Goal: Find specific page/section: Find specific page/section

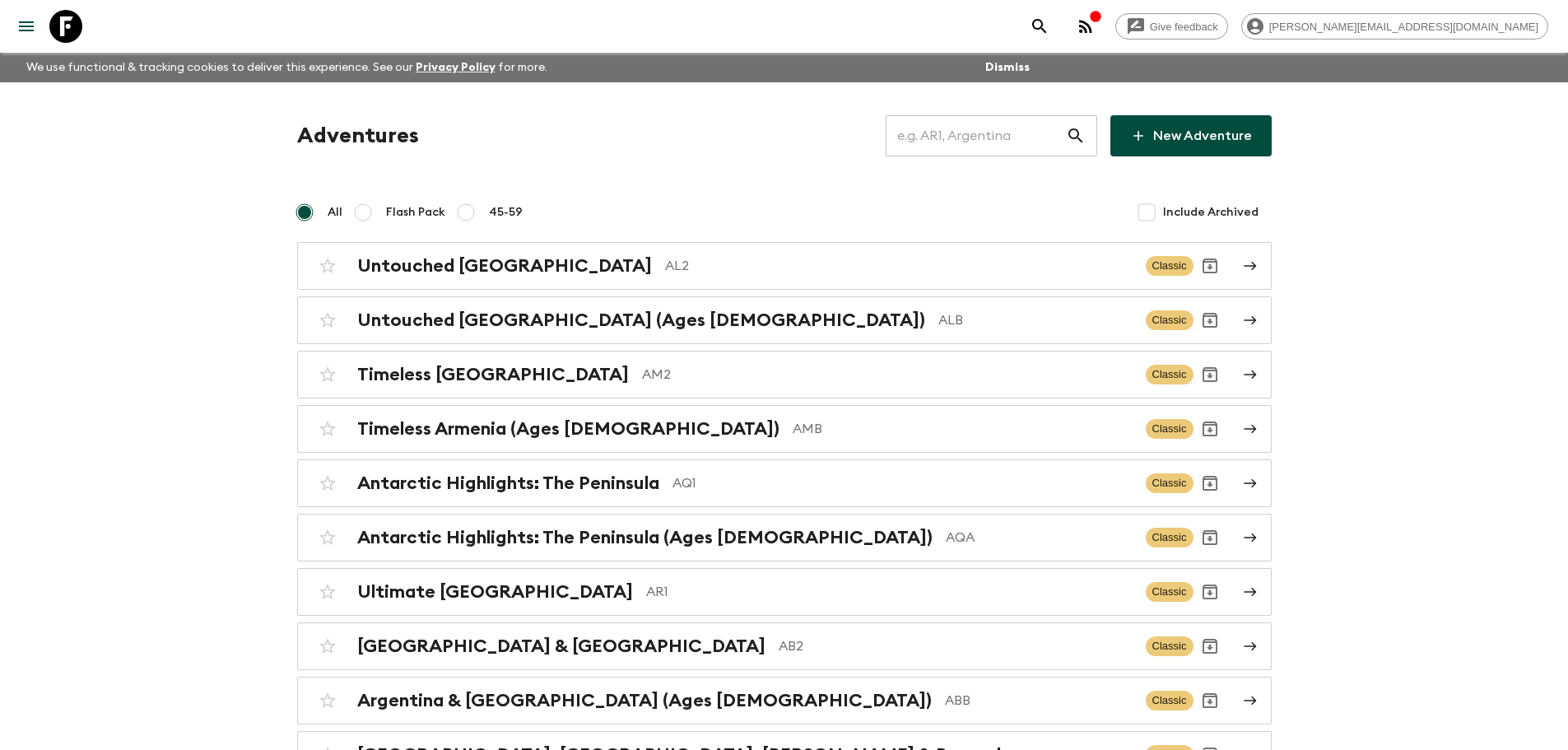
click at [932, 131] on input "text" at bounding box center [975, 136] width 181 height 46
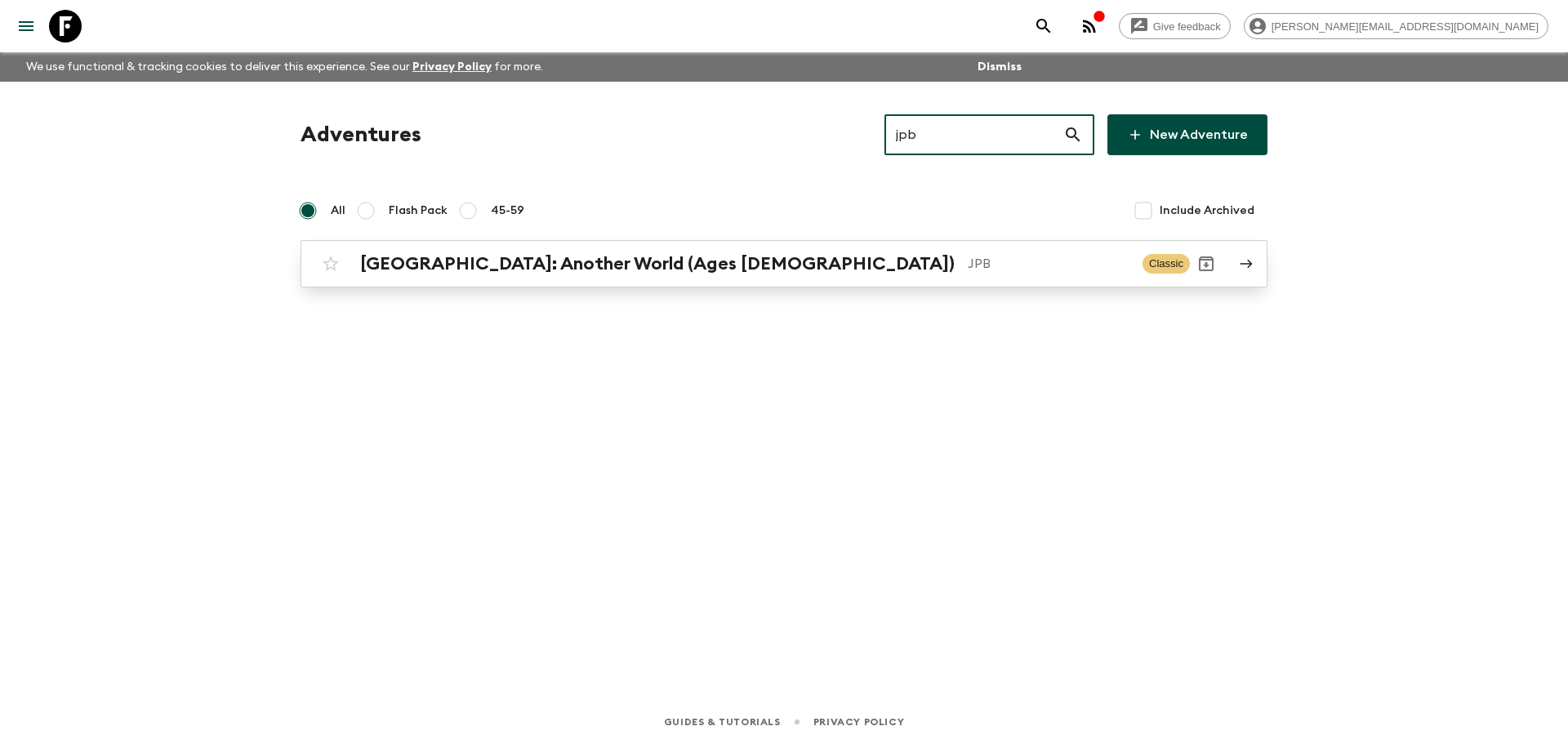
type input "jpb"
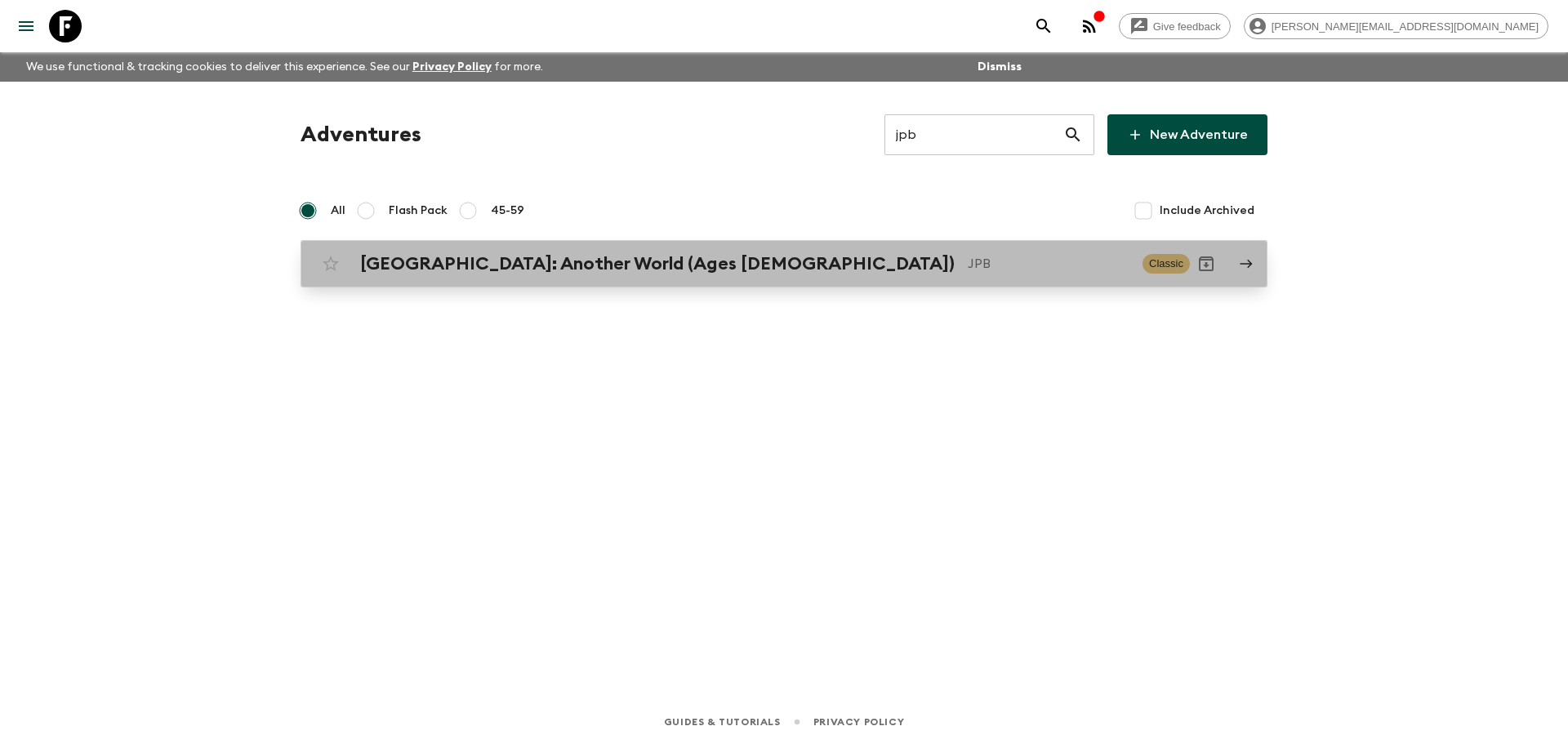
click at [968, 254] on p "JPB" at bounding box center [1049, 264] width 162 height 20
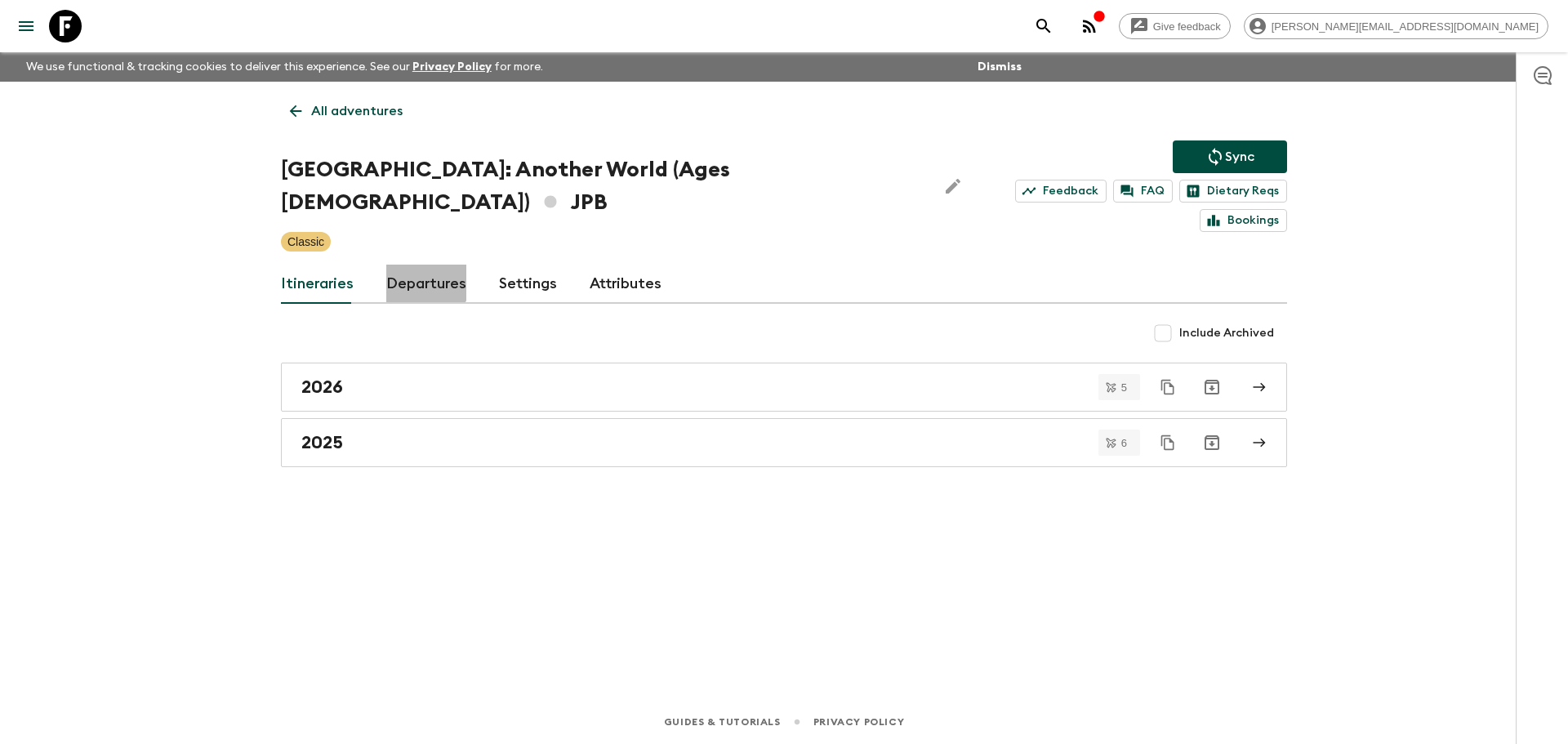
click at [414, 265] on link "Departures" at bounding box center [426, 285] width 80 height 39
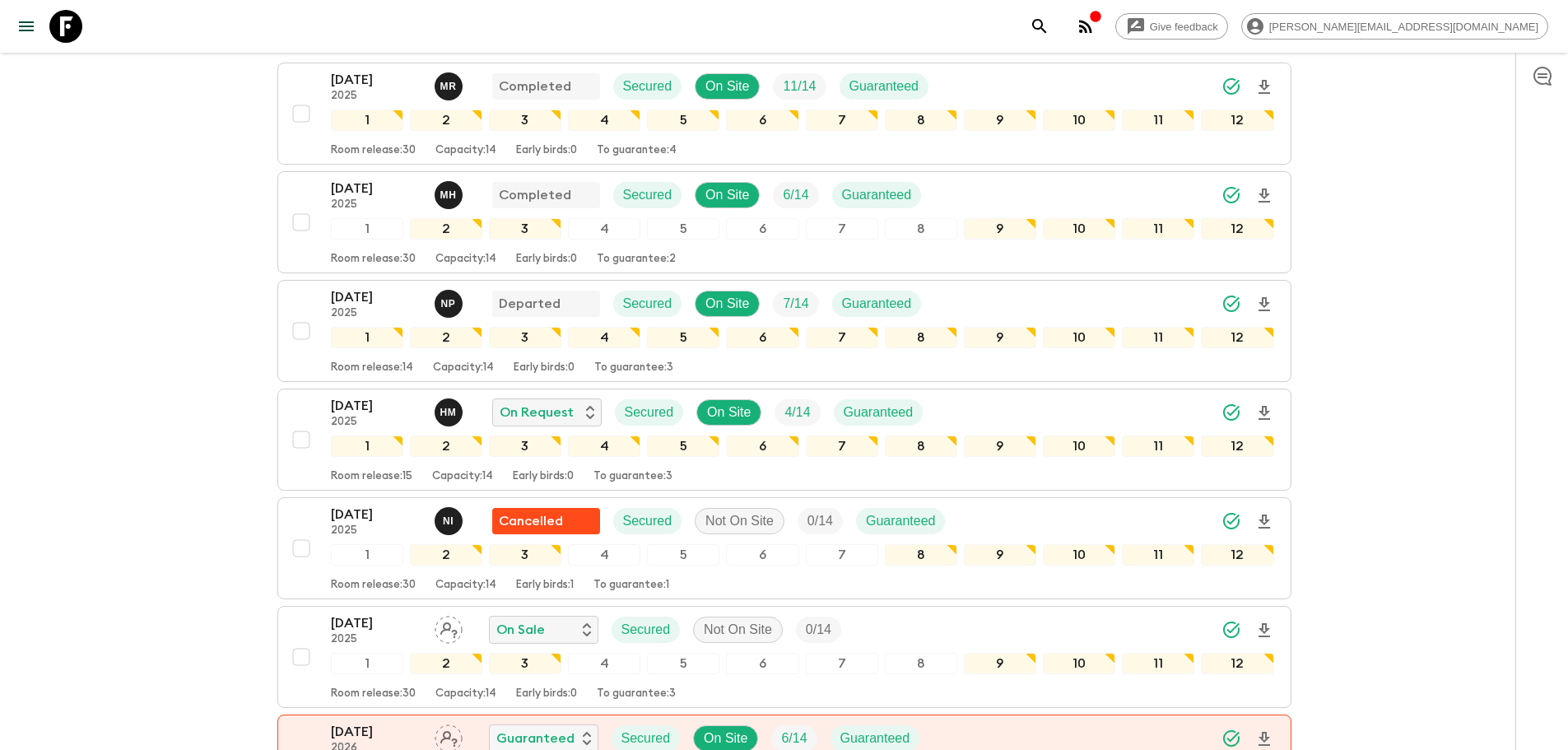
scroll to position [387, 0]
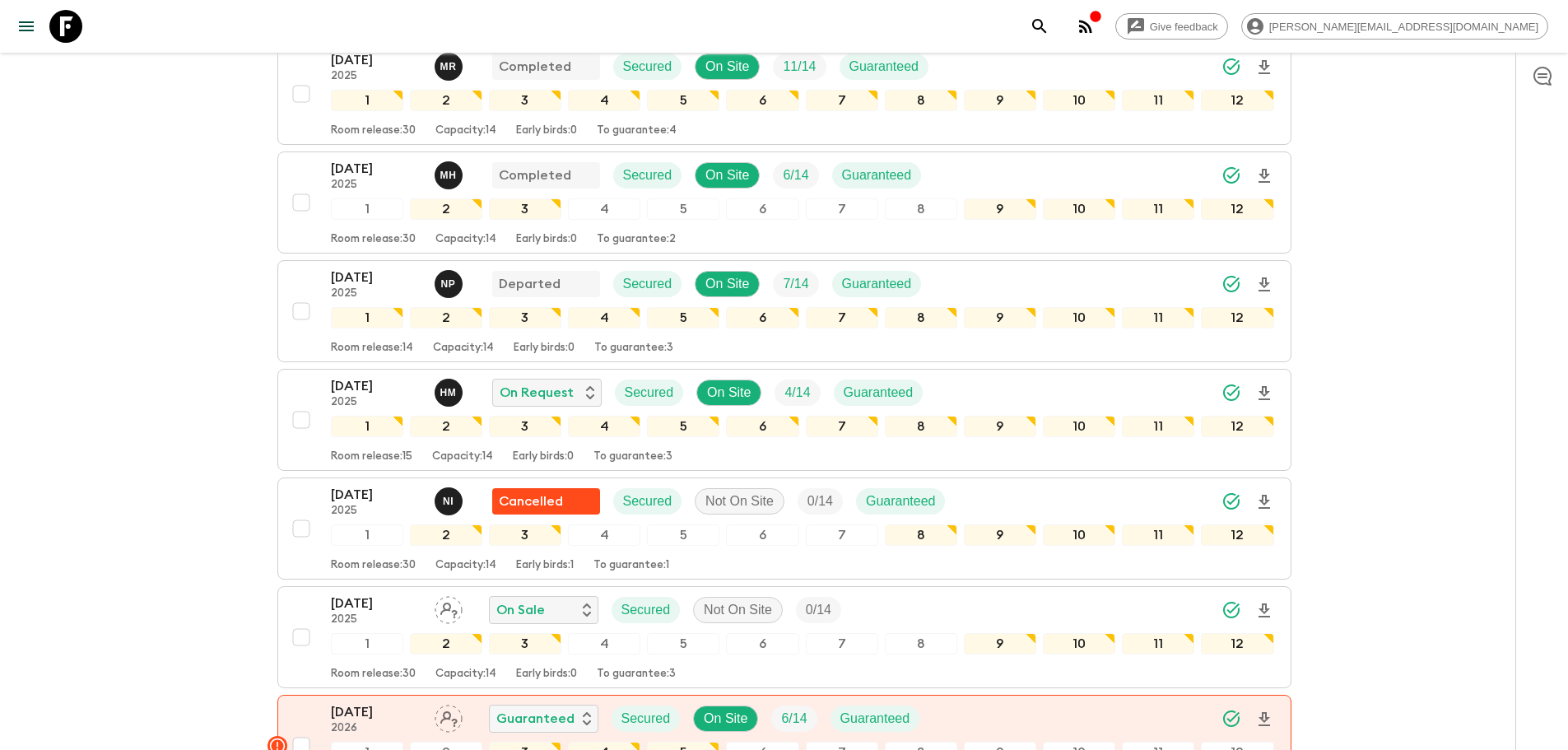
click at [403, 376] on p "[DATE]" at bounding box center [376, 386] width 91 height 20
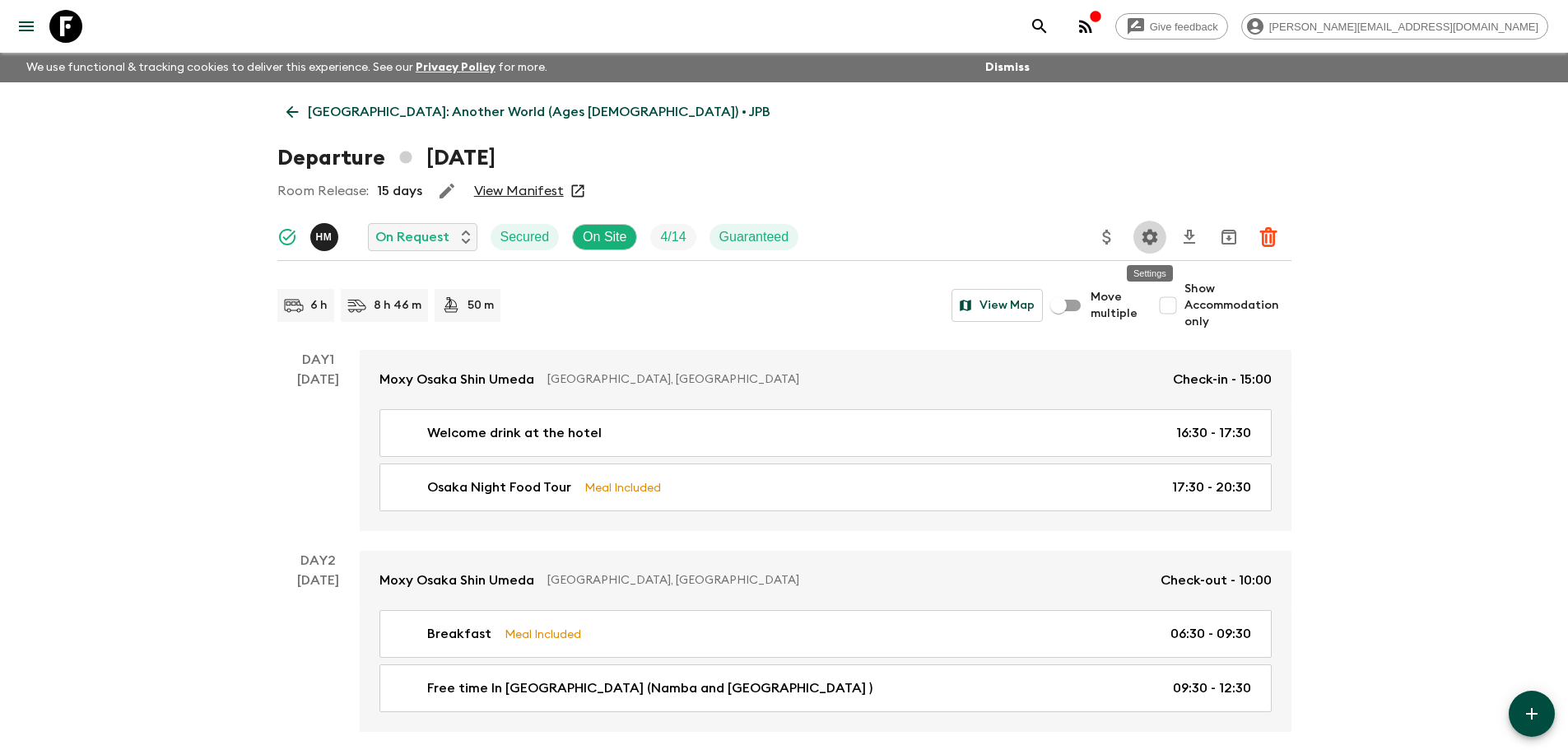
click at [1150, 240] on icon "Settings" at bounding box center [1150, 237] width 20 height 20
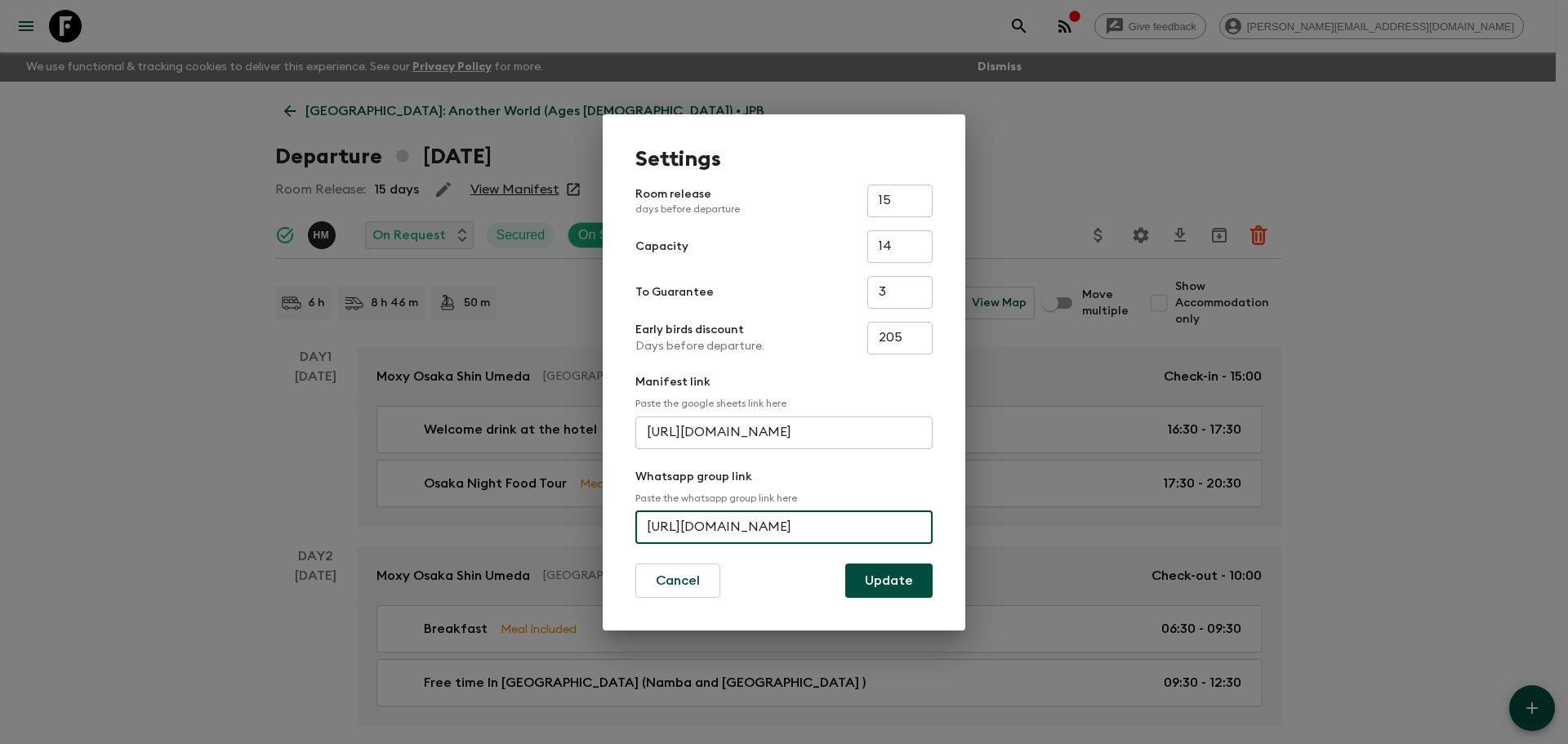
scroll to position [0, 79]
drag, startPoint x: 645, startPoint y: 522, endPoint x: 965, endPoint y: 524, distance: 320.0
click at [965, 524] on div "Settings Room release days before departure 15 ​ Capacity 14 ​ To Guarantee 3 ​…" at bounding box center [784, 372] width 1568 height 744
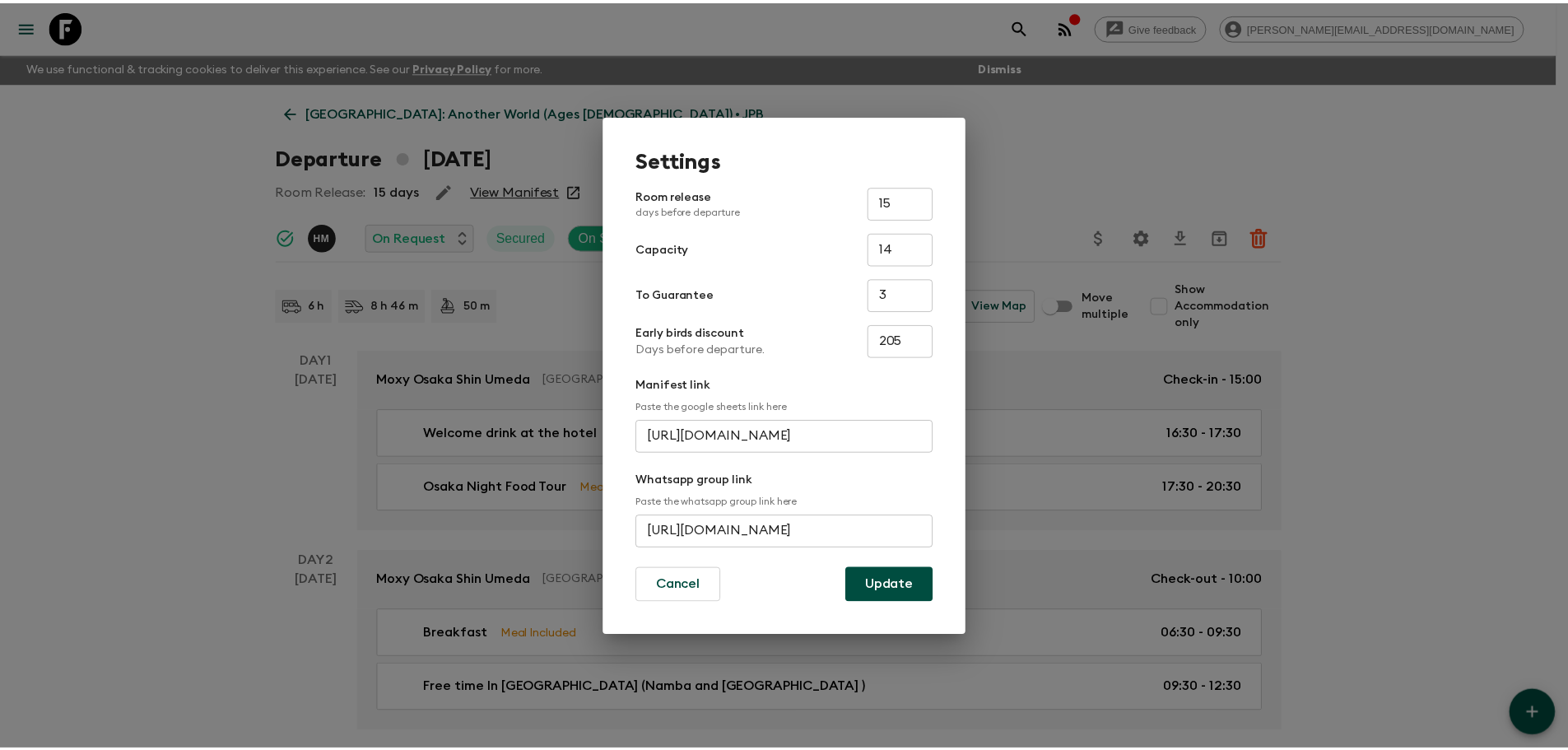
scroll to position [0, 0]
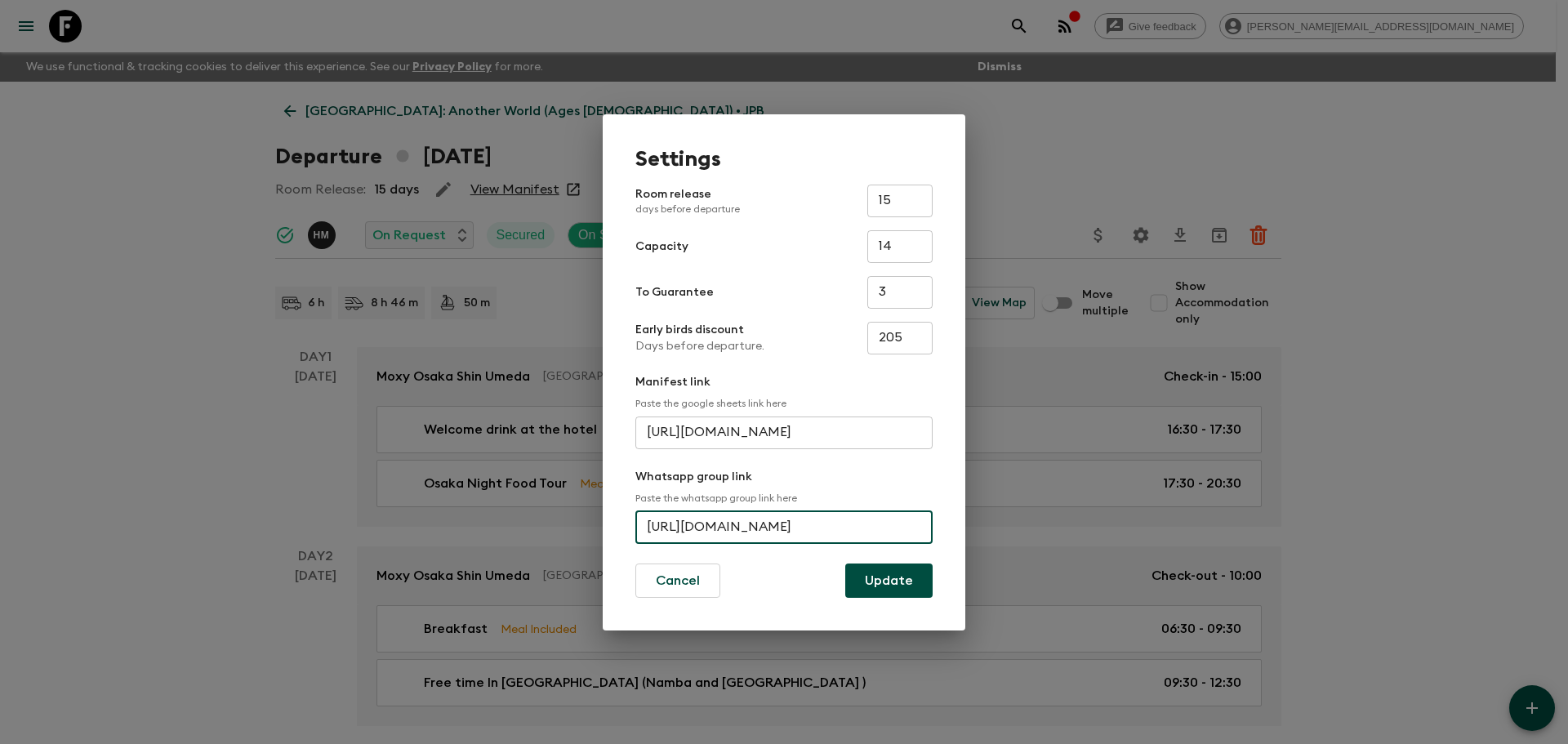
click at [227, 98] on div "Settings Room release days before departure 15 ​ Capacity 14 ​ To Guarantee 3 ​…" at bounding box center [784, 372] width 1568 height 744
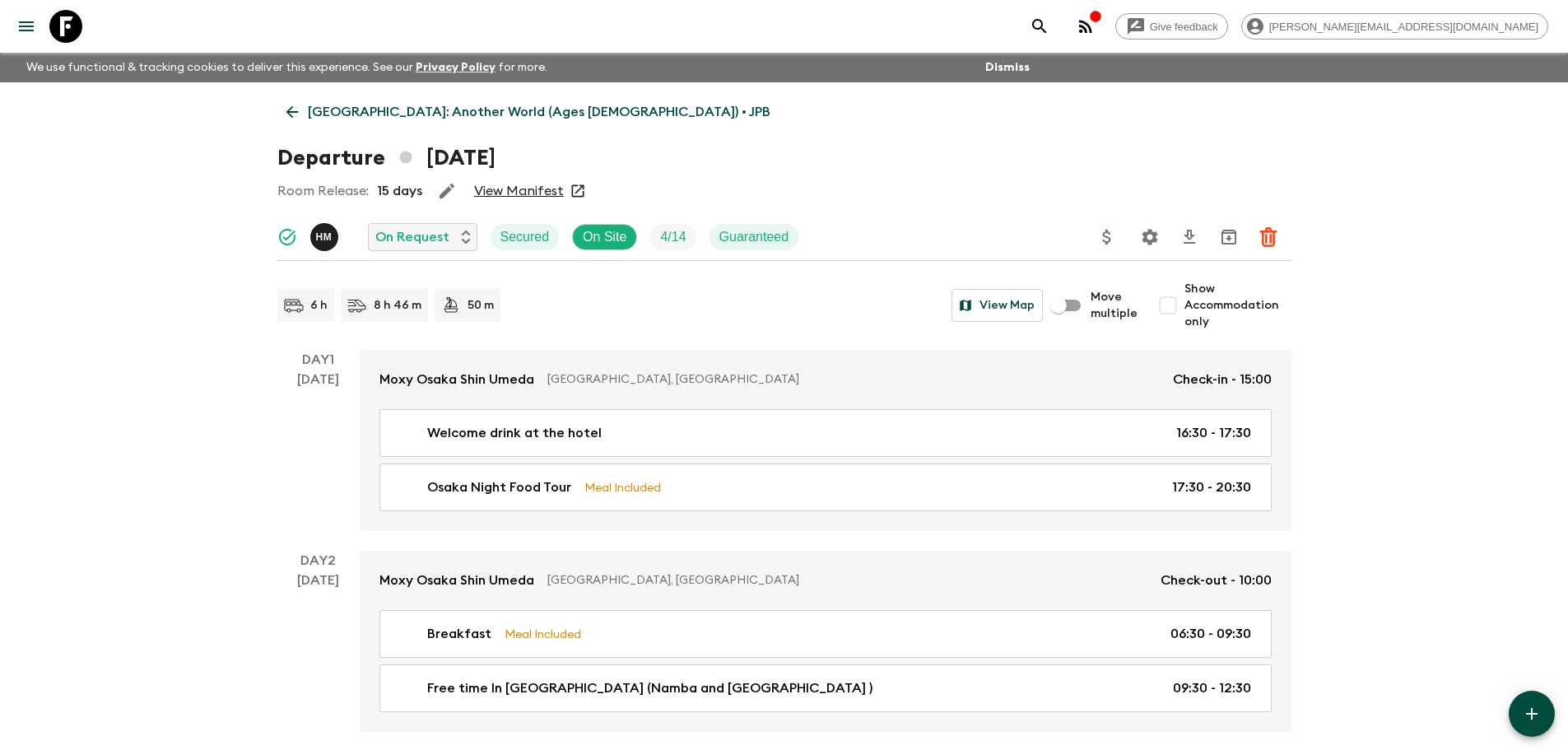
click at [86, 32] on link at bounding box center [66, 26] width 46 height 46
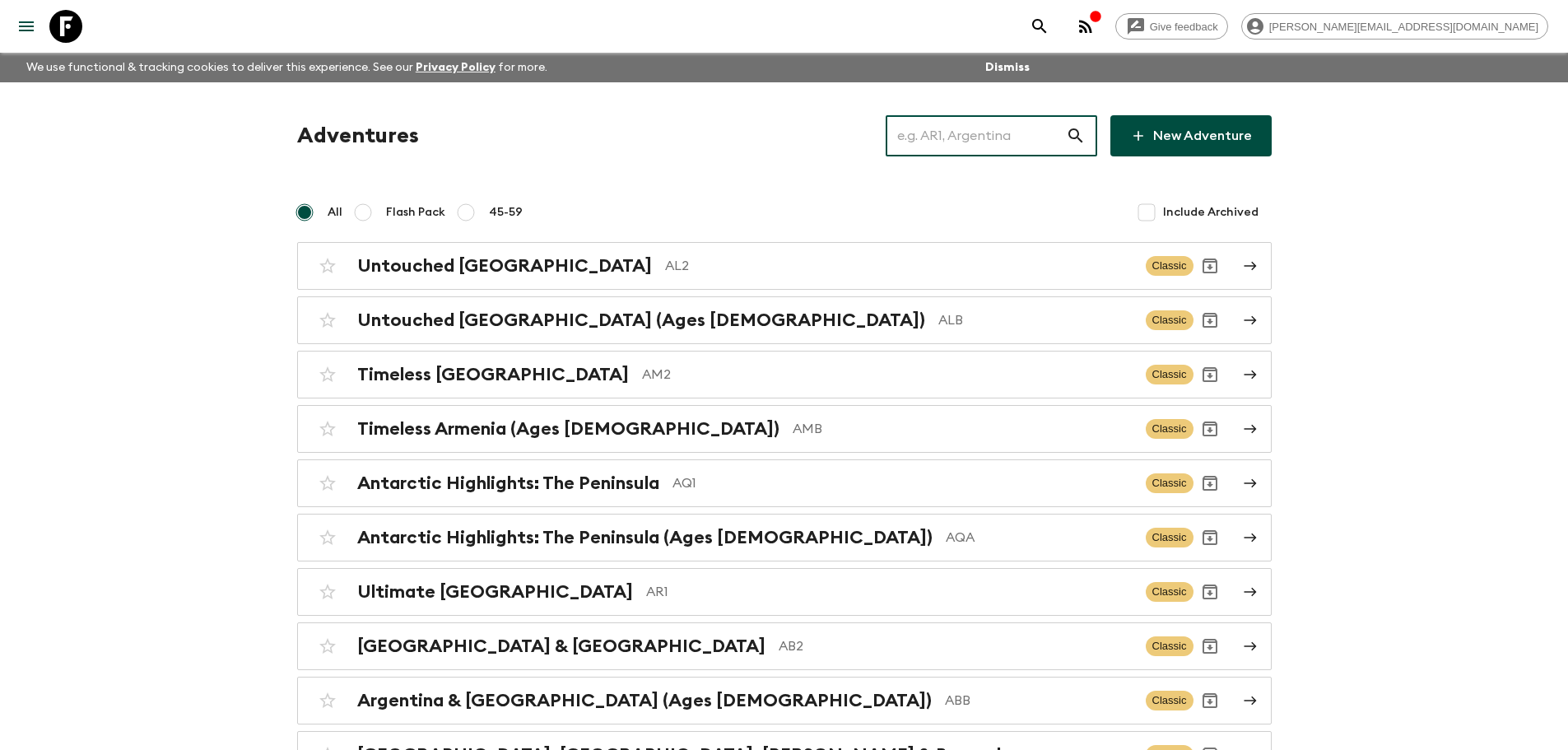
click at [1051, 149] on input "text" at bounding box center [975, 136] width 181 height 46
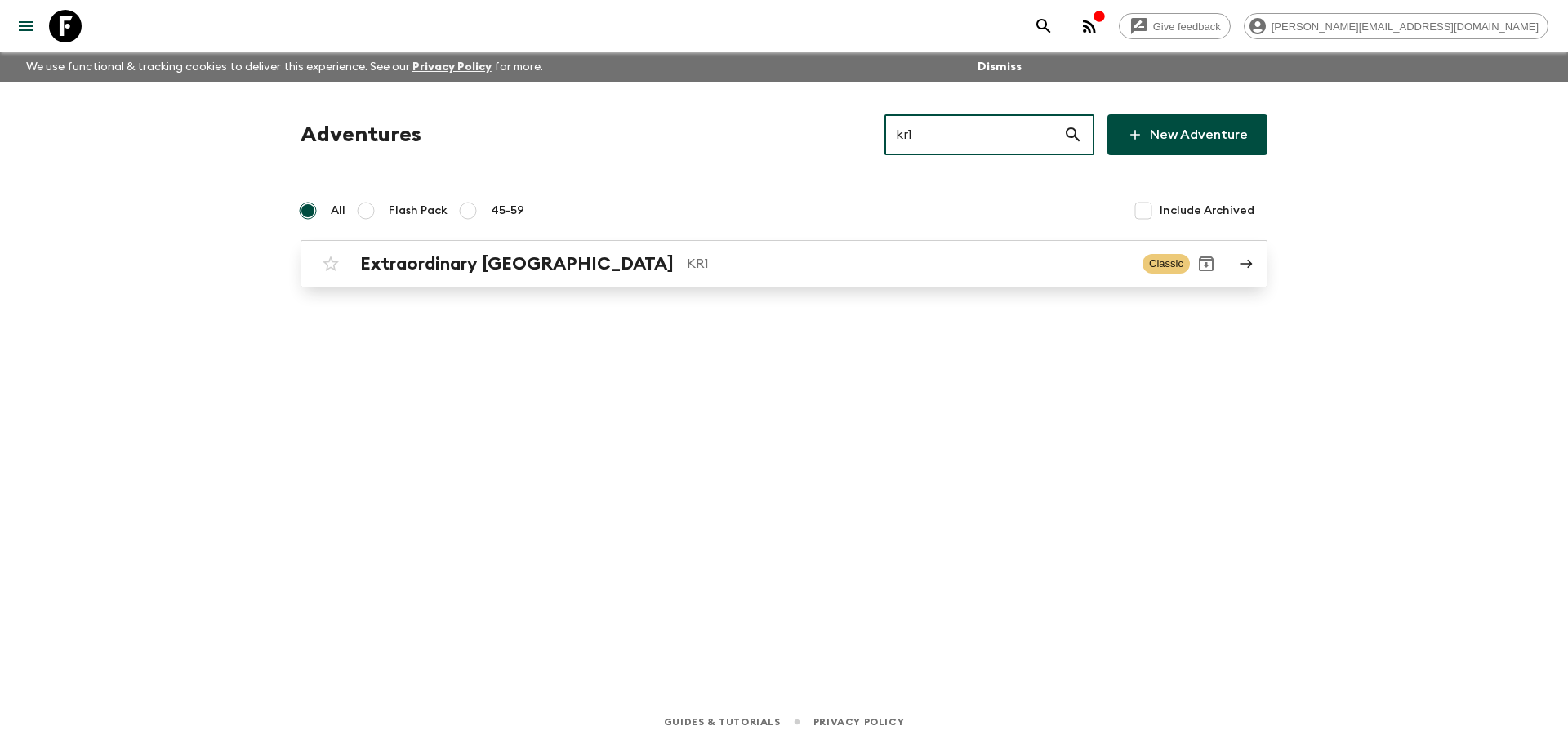
type input "kr1"
click at [686, 277] on div "Extraordinary [GEOGRAPHIC_DATA] KR1 Classic" at bounding box center [752, 264] width 875 height 33
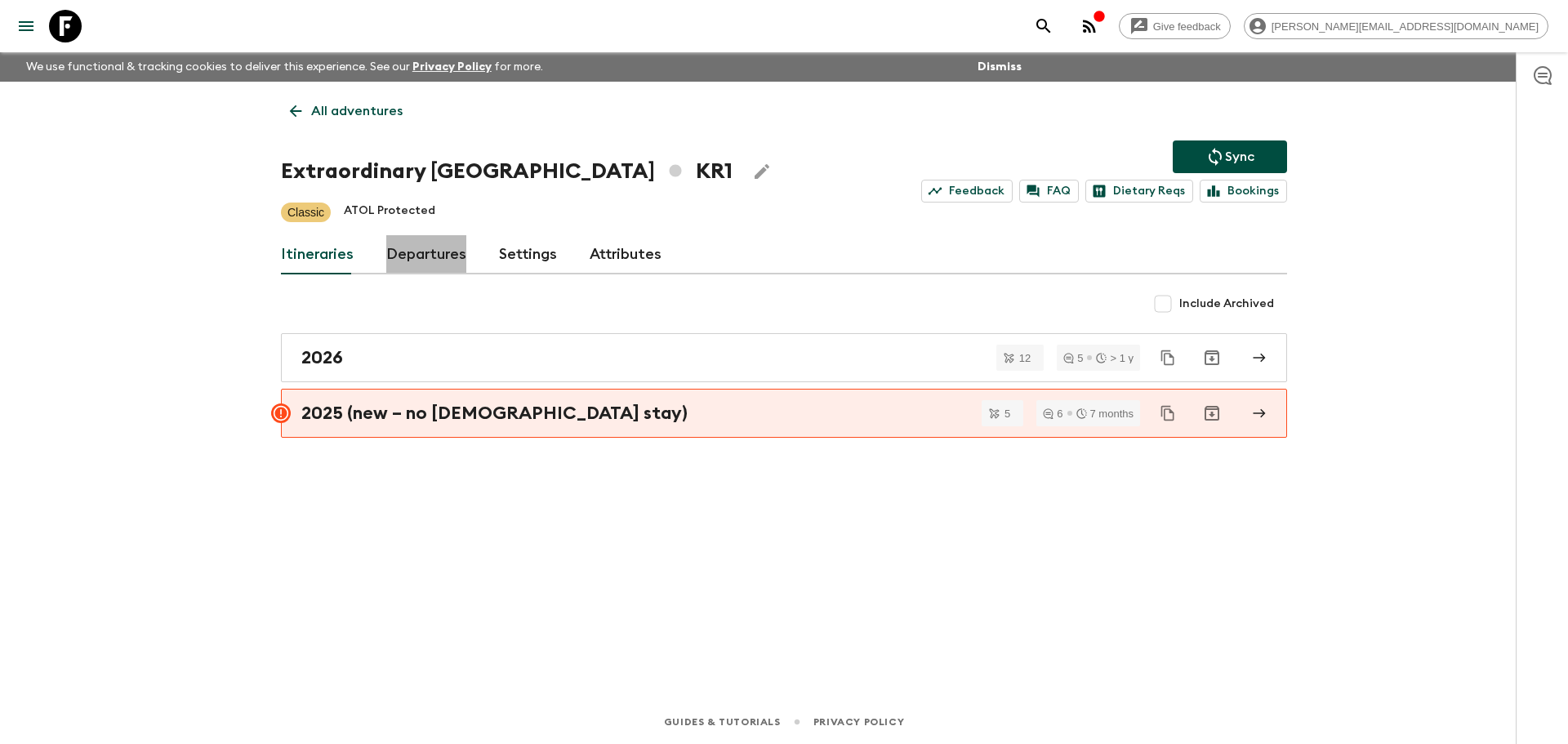
drag, startPoint x: 456, startPoint y: 261, endPoint x: 465, endPoint y: 226, distance: 36.1
click at [453, 261] on link "Departures" at bounding box center [426, 255] width 80 height 39
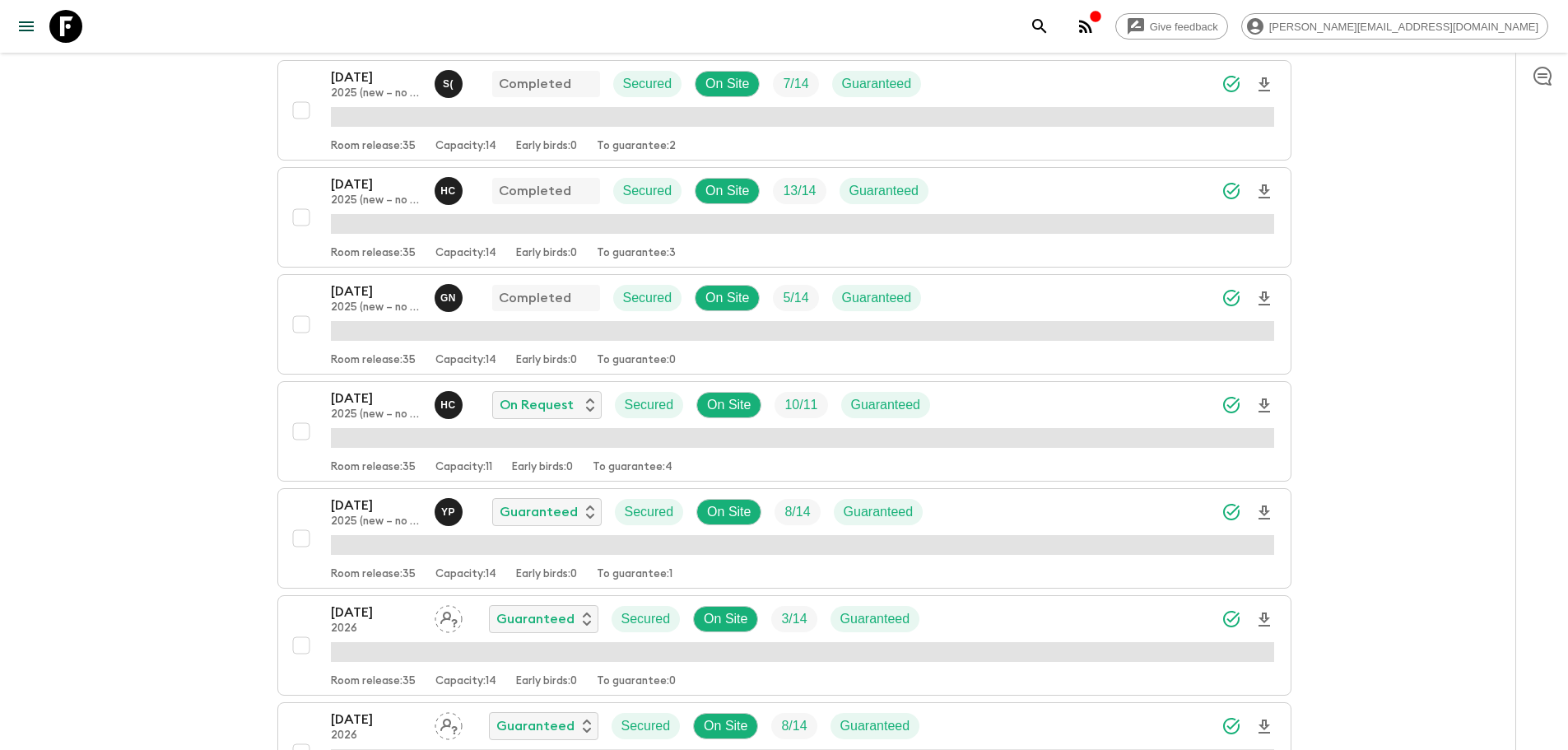
scroll to position [407, 0]
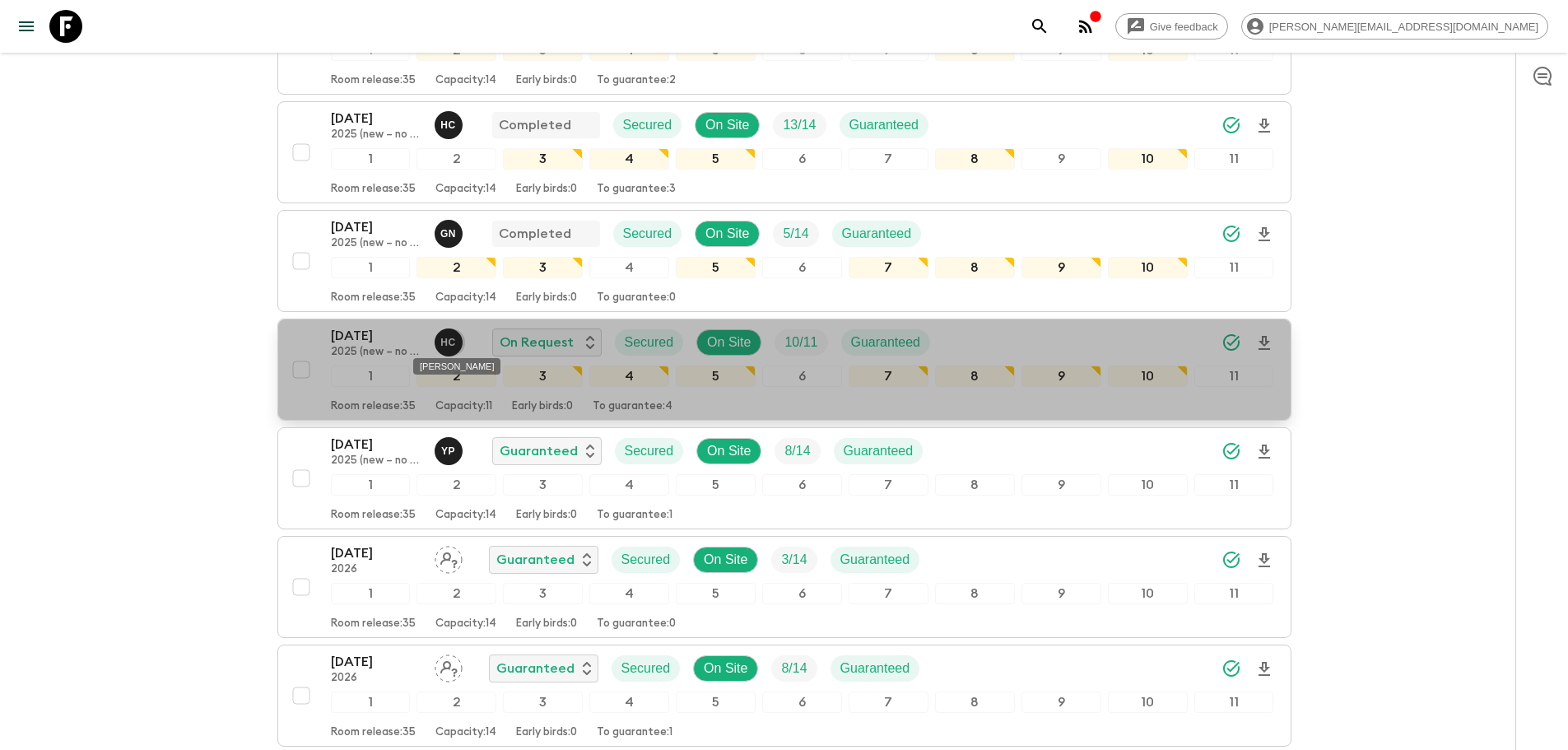
click at [453, 345] on p "H C" at bounding box center [448, 342] width 16 height 13
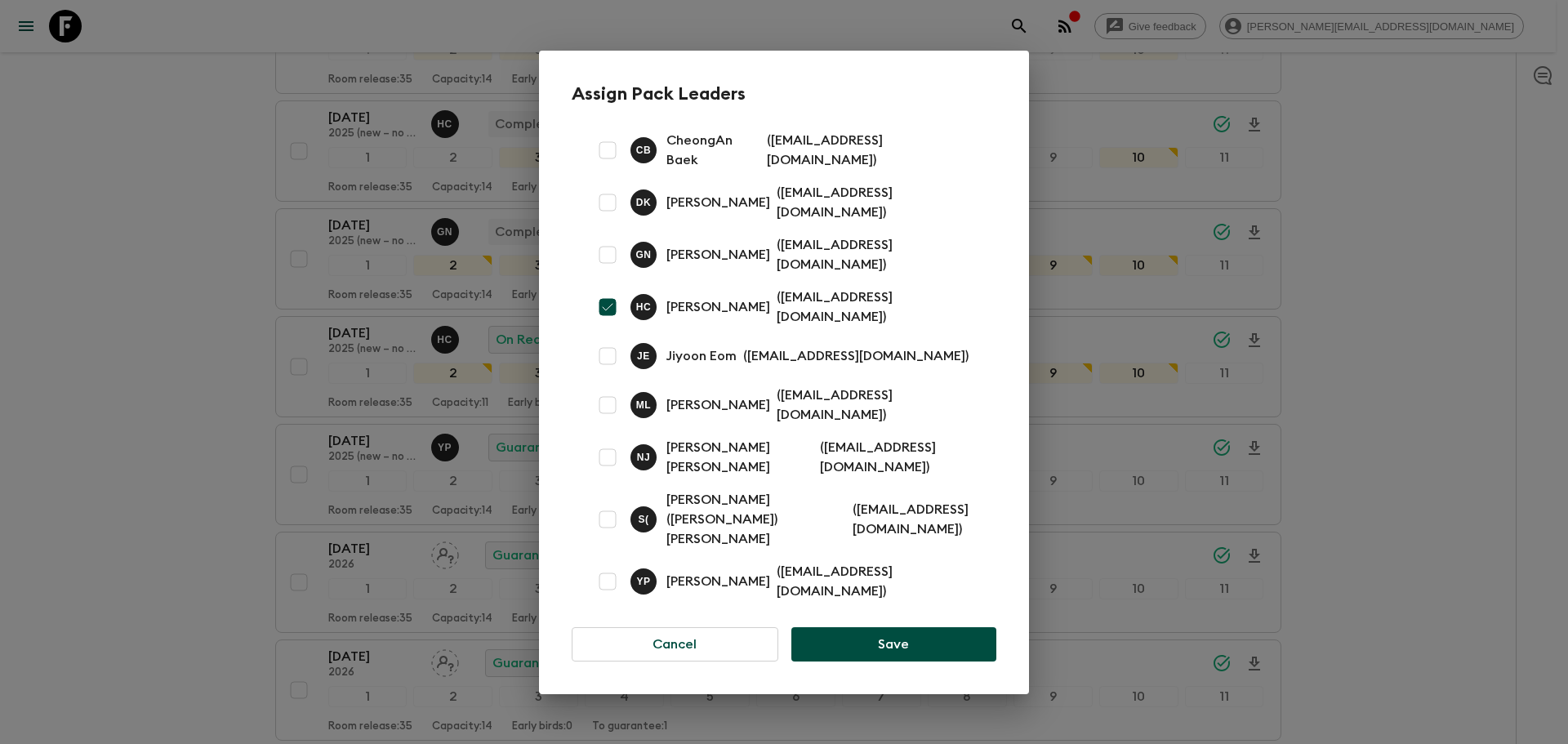
click at [185, 112] on div "Assign Pack Leaders [PERSON_NAME] CheongAn [PERSON_NAME] ( [EMAIL_ADDRESS][DOMA…" at bounding box center [784, 372] width 1568 height 744
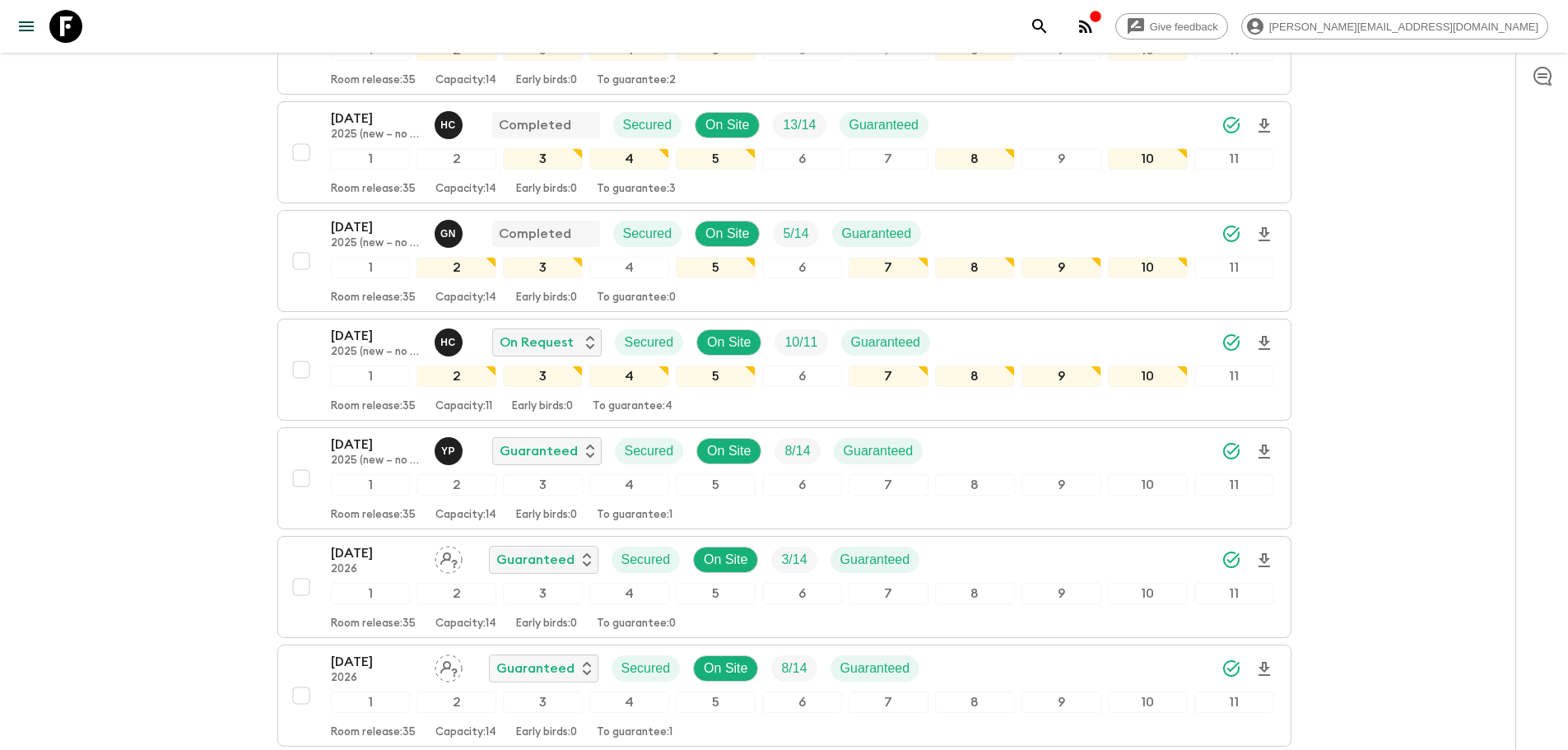
drag, startPoint x: 1048, startPoint y: 341, endPoint x: 1032, endPoint y: 326, distance: 21.9
click at [1047, 341] on div "[DATE] 2025 (new – no temple stay) H C On Request Secured On Site 10 / 11 Guara…" at bounding box center [802, 342] width 943 height 33
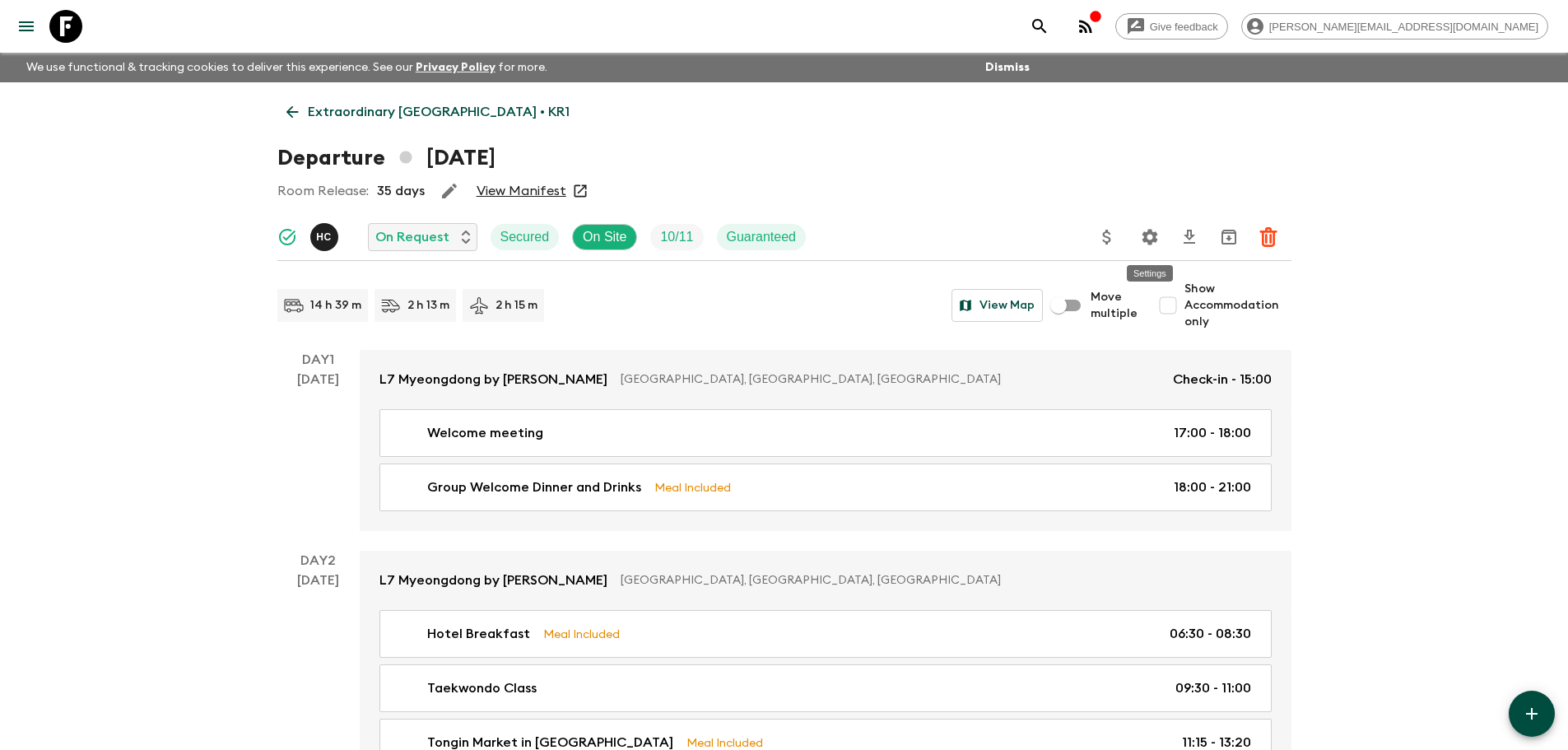
click at [1143, 237] on icon "Settings" at bounding box center [1150, 237] width 20 height 20
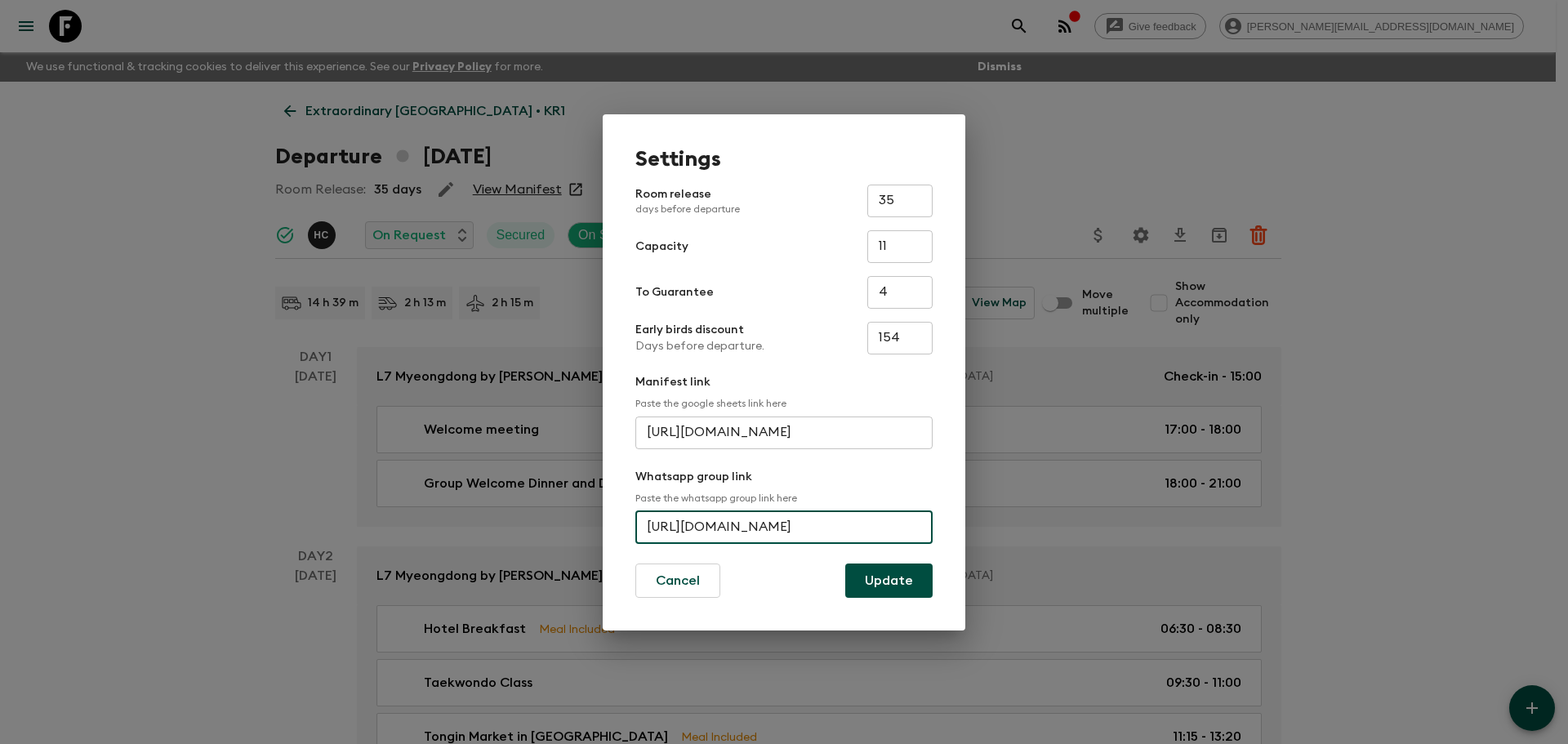
scroll to position [0, 83]
drag, startPoint x: 641, startPoint y: 522, endPoint x: 1004, endPoint y: 518, distance: 363.0
click at [1004, 518] on div "Settings Room release days before departure 35 ​ Capacity 11 ​ To Guarantee 4 ​…" at bounding box center [784, 372] width 1568 height 744
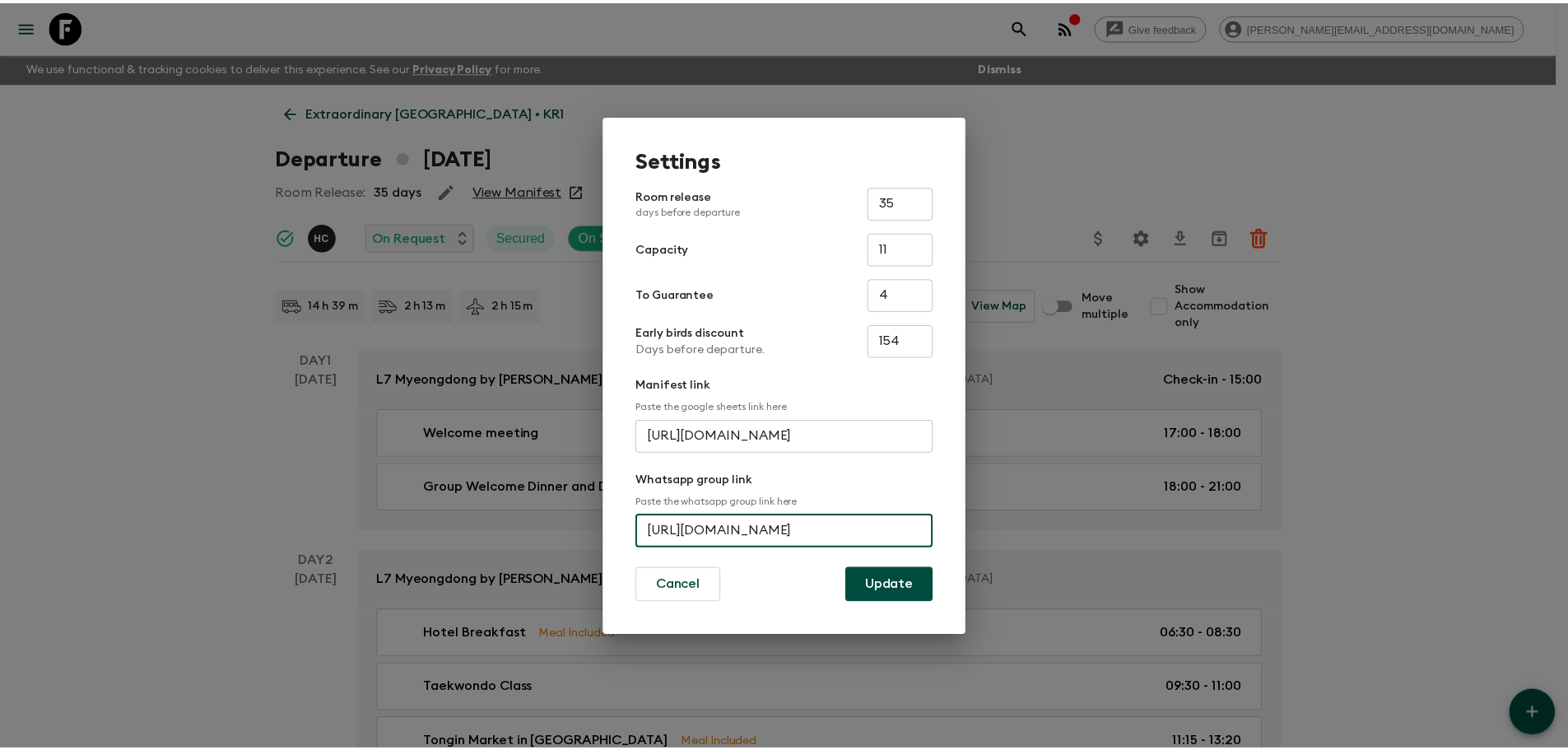
scroll to position [0, 0]
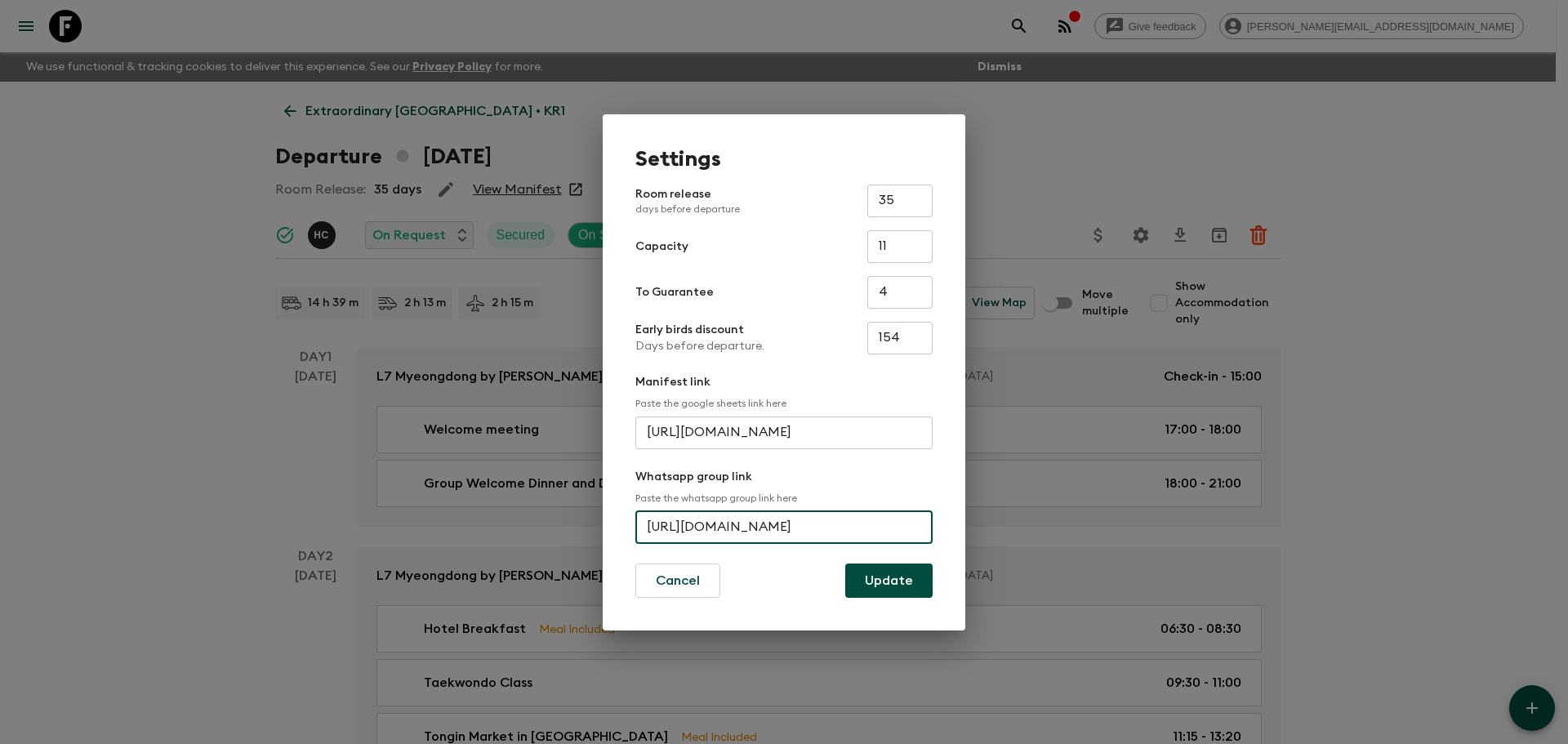
click at [108, 43] on div "Settings Room release days before departure 35 ​ Capacity 11 ​ To Guarantee 4 ​…" at bounding box center [784, 372] width 1568 height 744
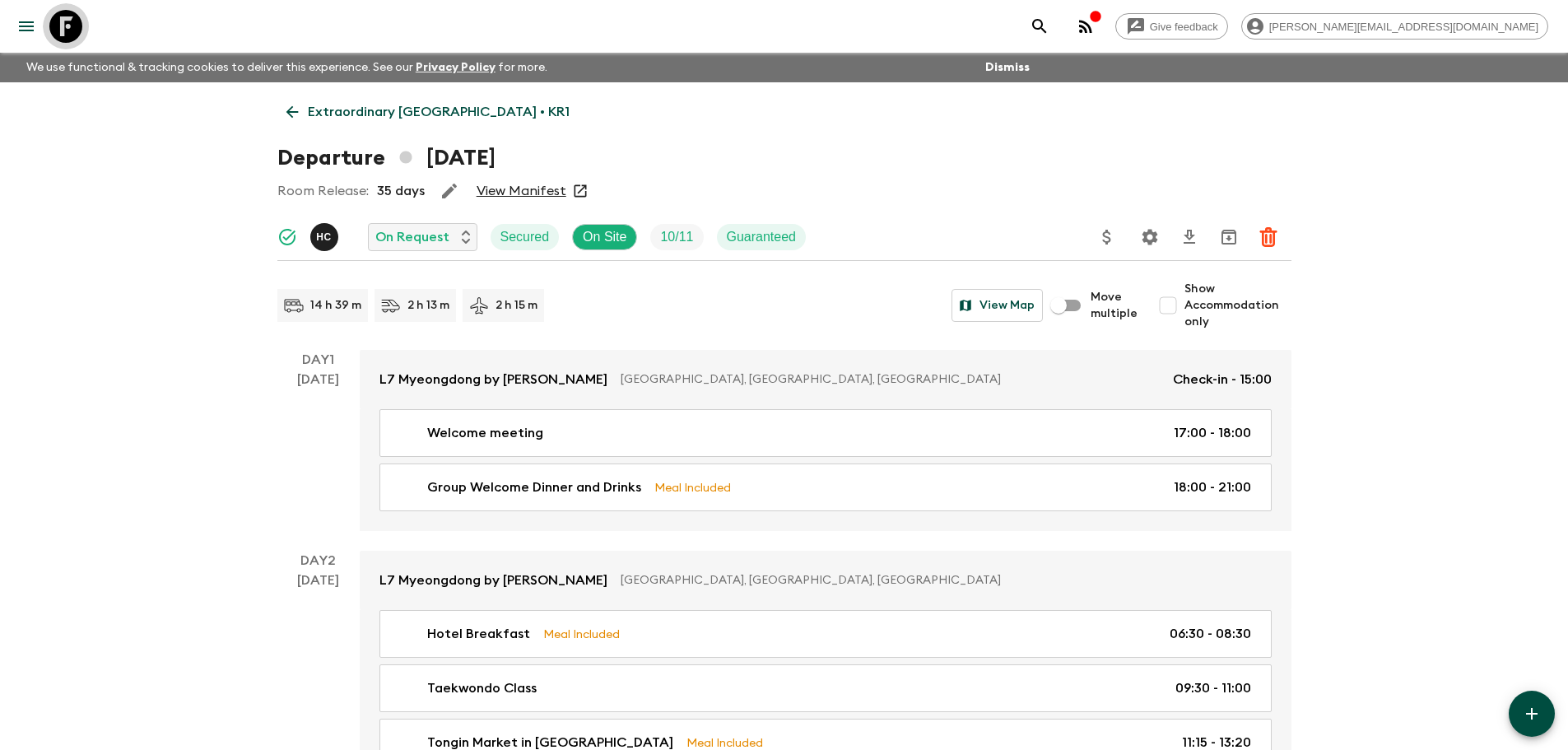
click at [80, 25] on icon at bounding box center [66, 26] width 33 height 33
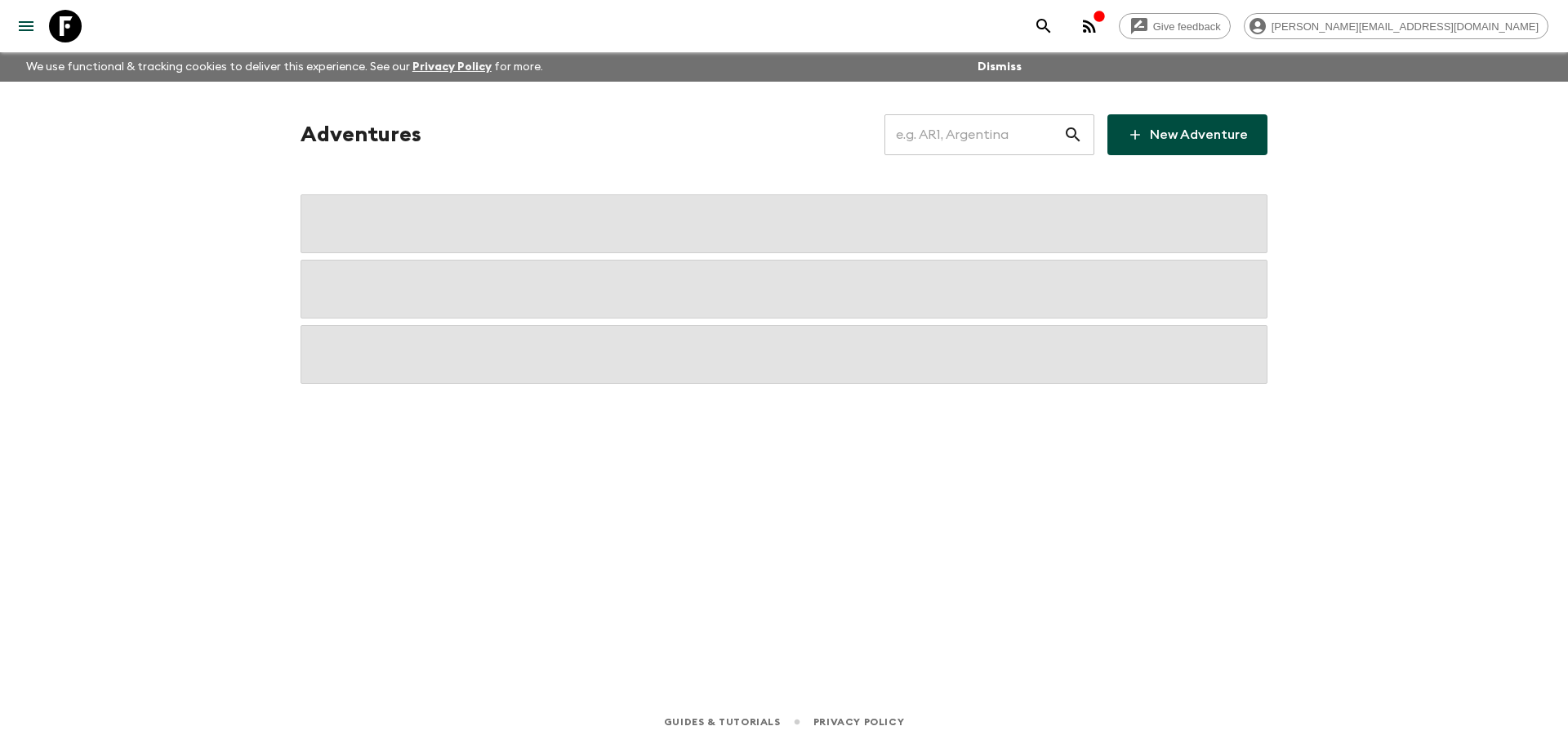
click at [991, 142] on input "text" at bounding box center [973, 135] width 179 height 46
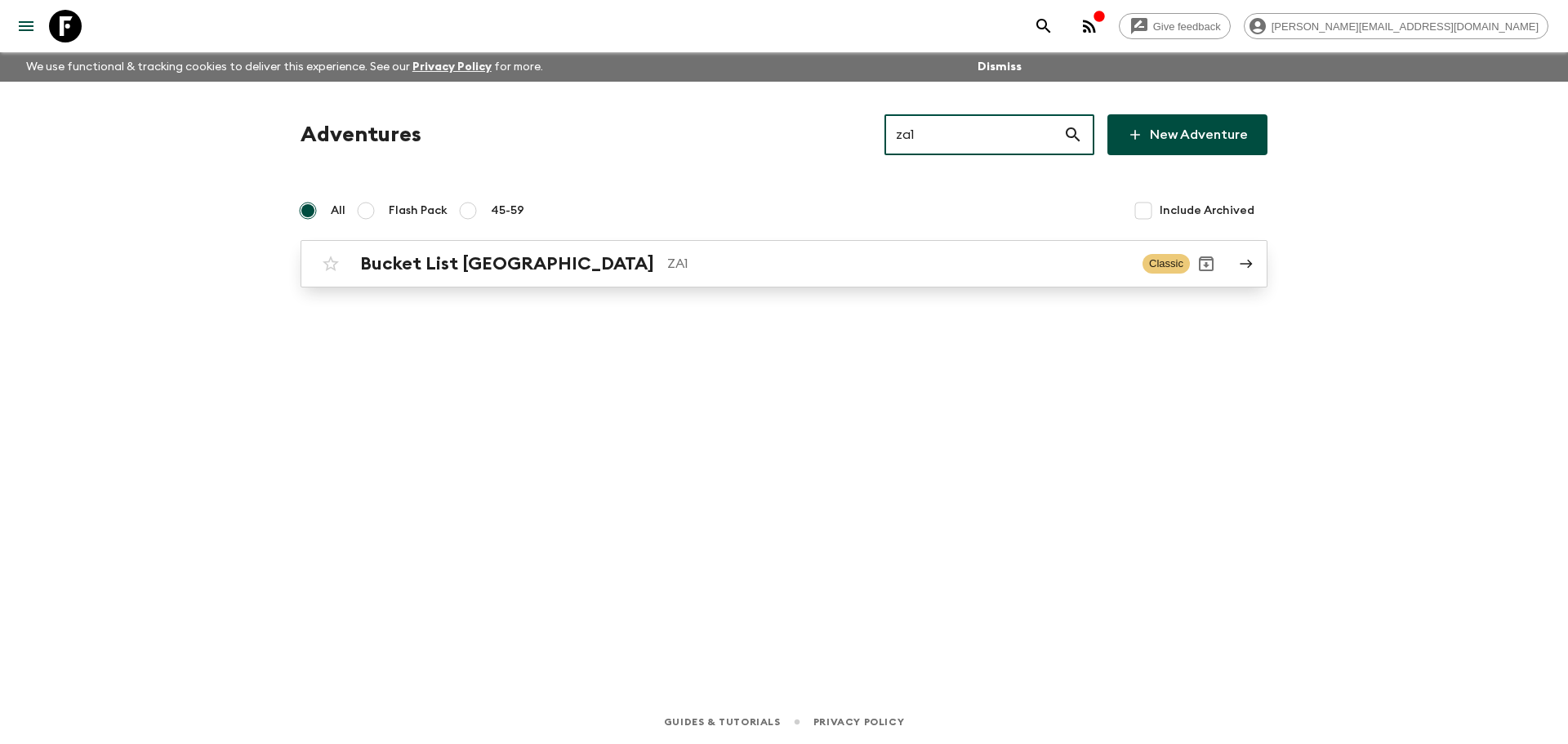
type input "za1"
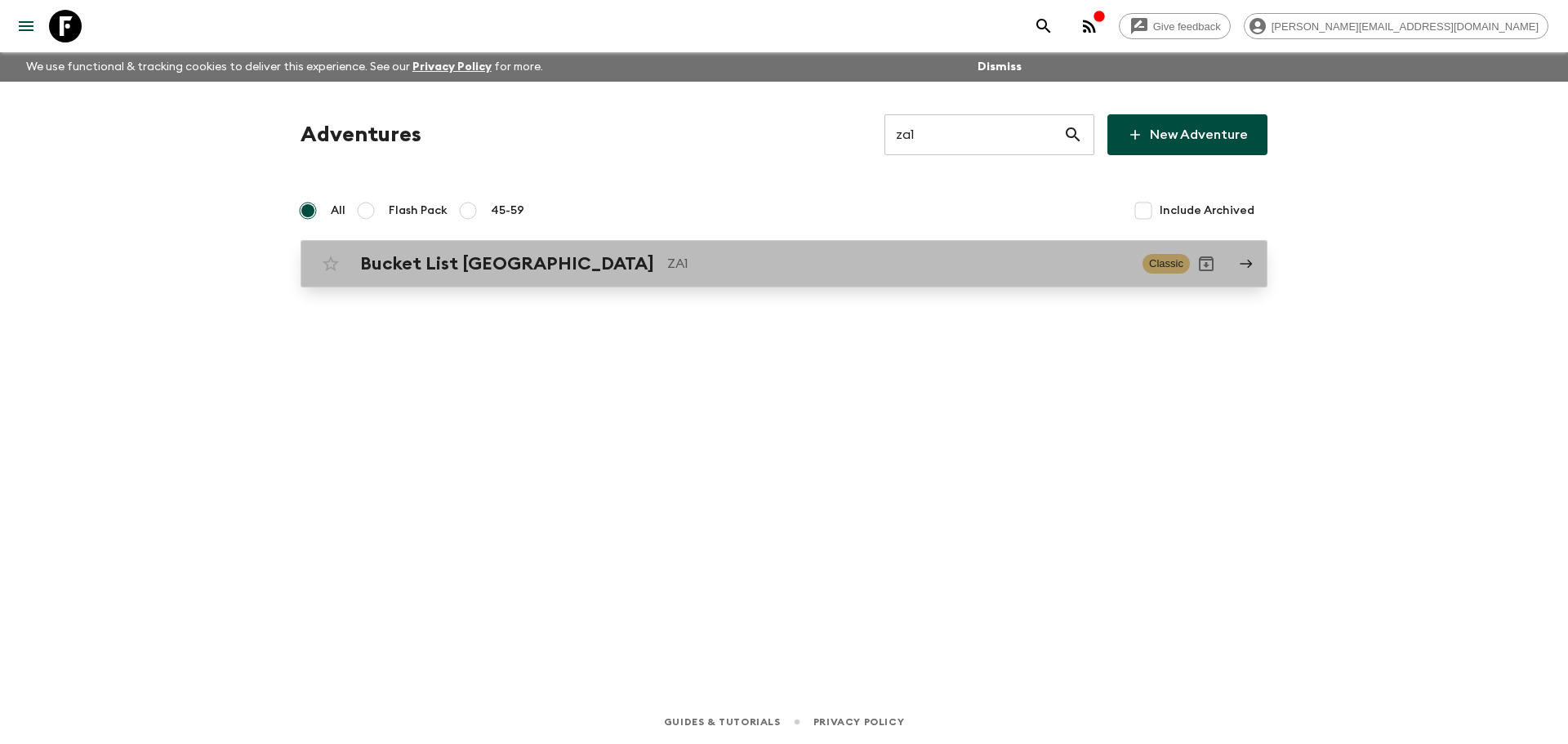
click at [796, 276] on div "Bucket List [GEOGRAPHIC_DATA] ZA1 Classic" at bounding box center [752, 264] width 875 height 33
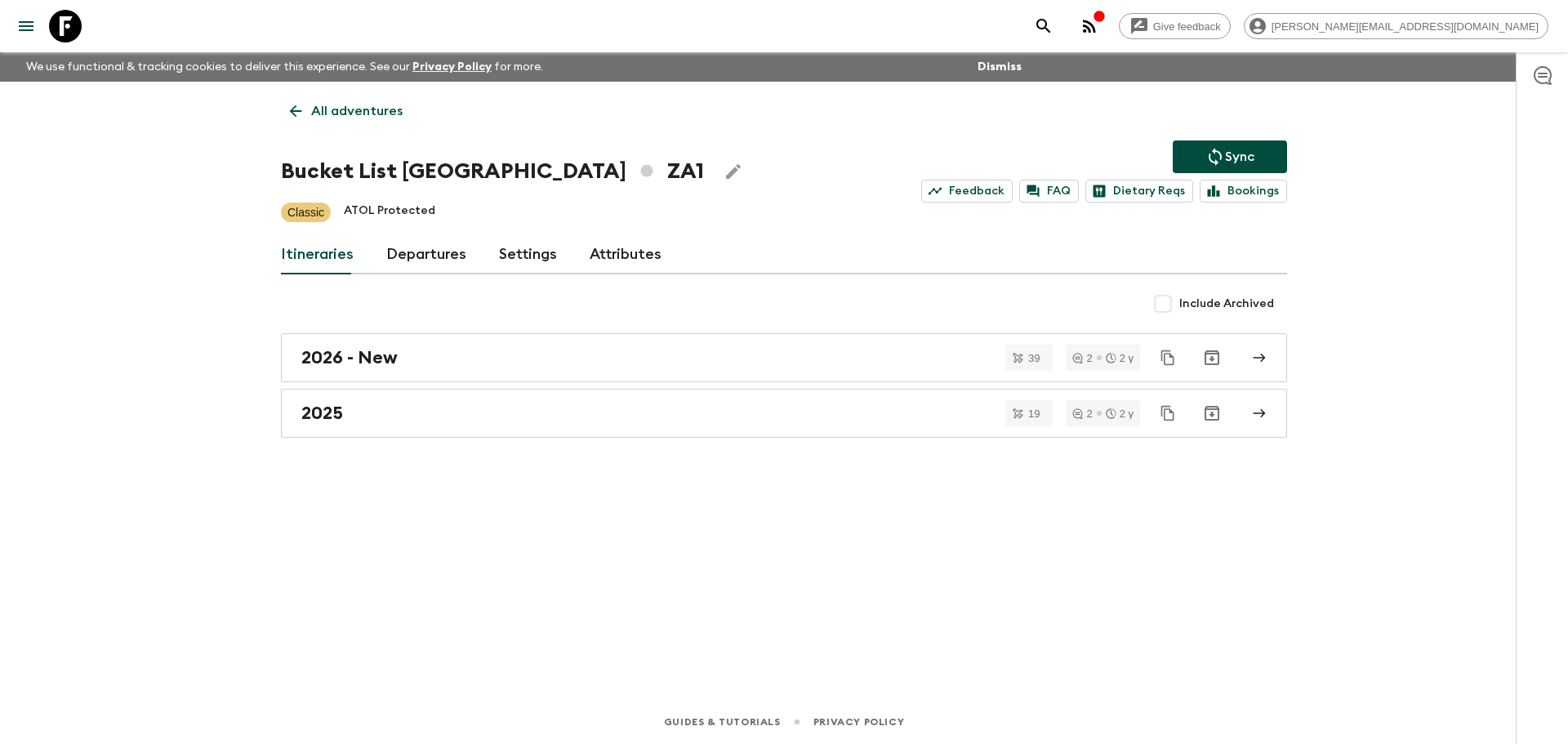
click at [420, 253] on link "Departures" at bounding box center [426, 255] width 80 height 39
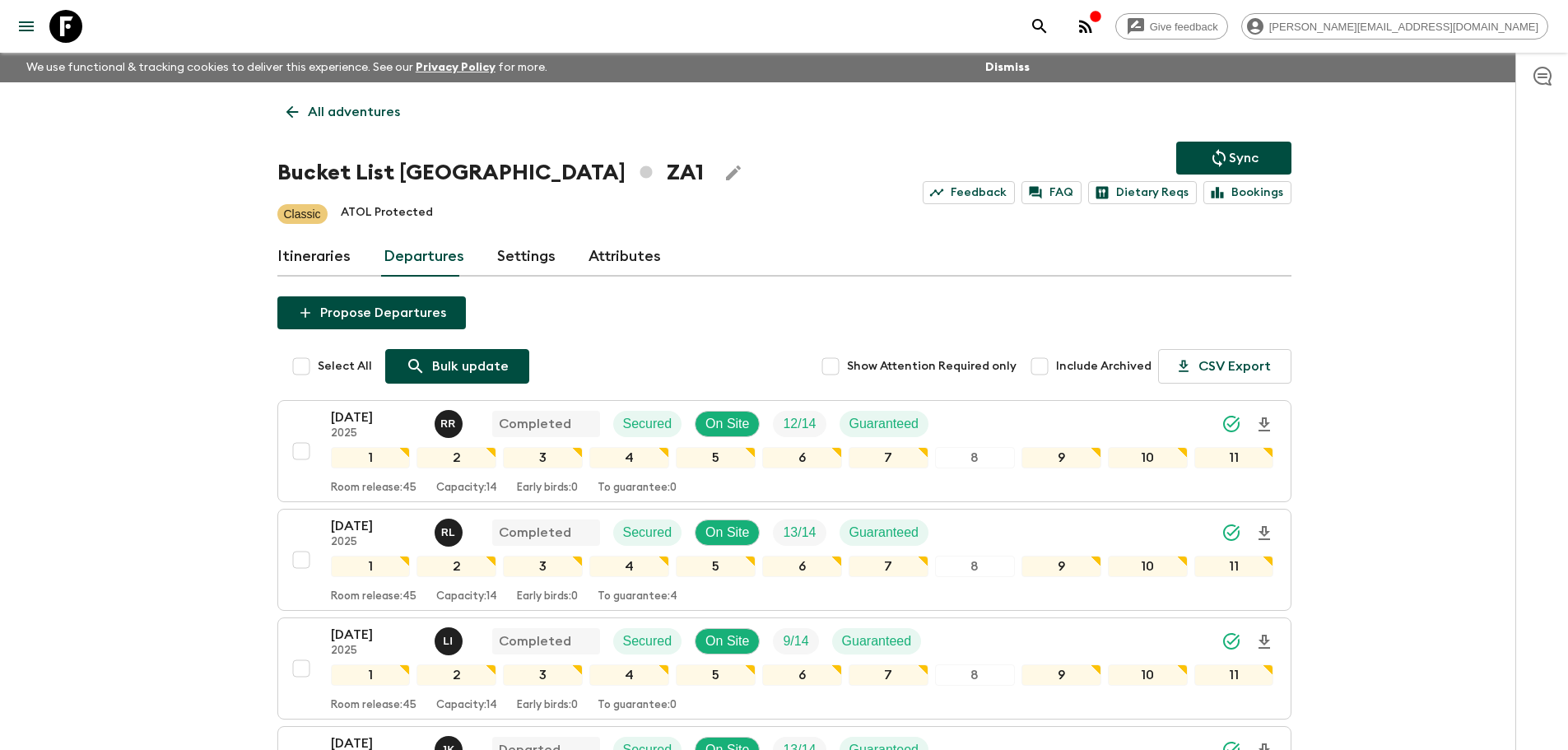
scroll to position [632, 0]
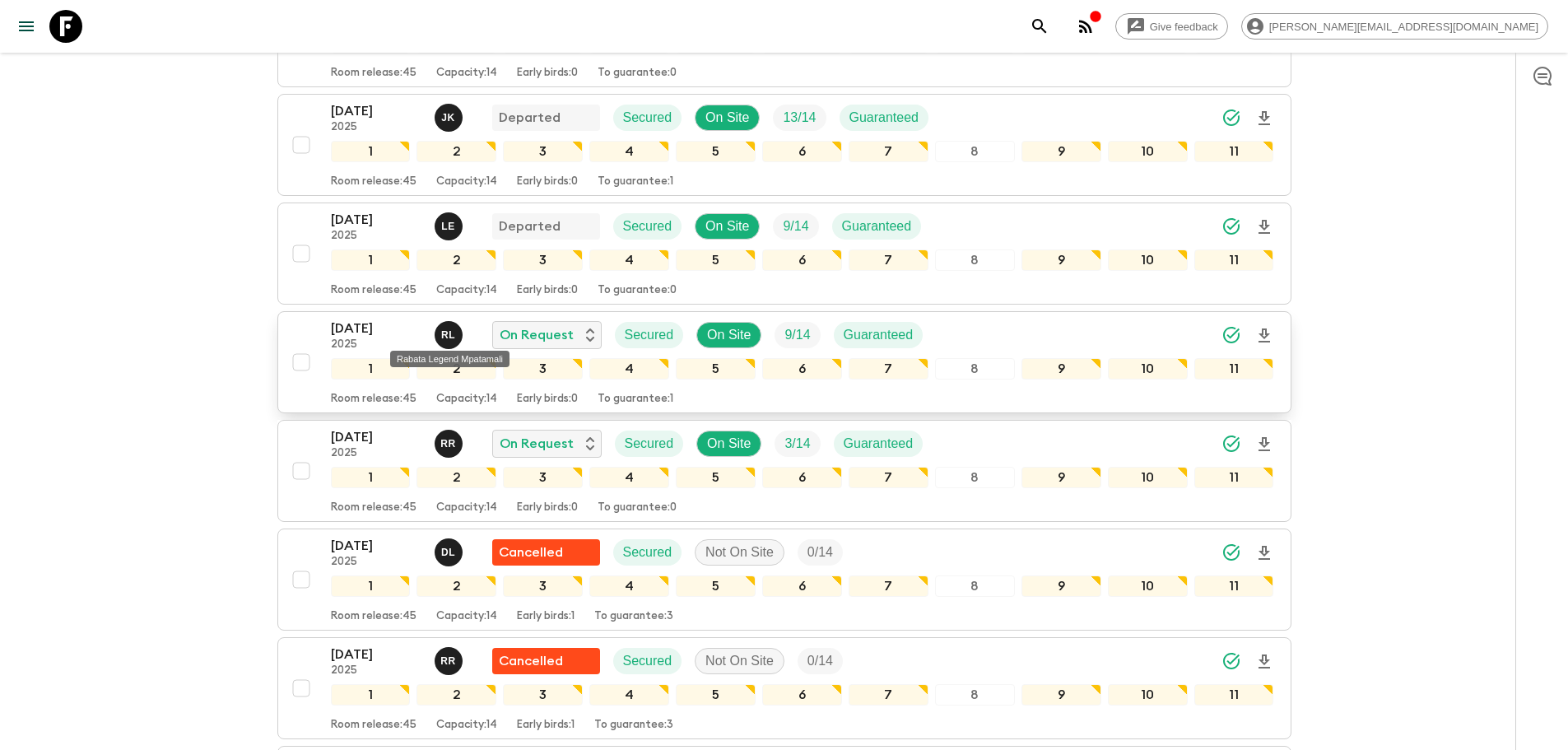
click at [446, 333] on p "[PERSON_NAME]" at bounding box center [448, 335] width 14 height 13
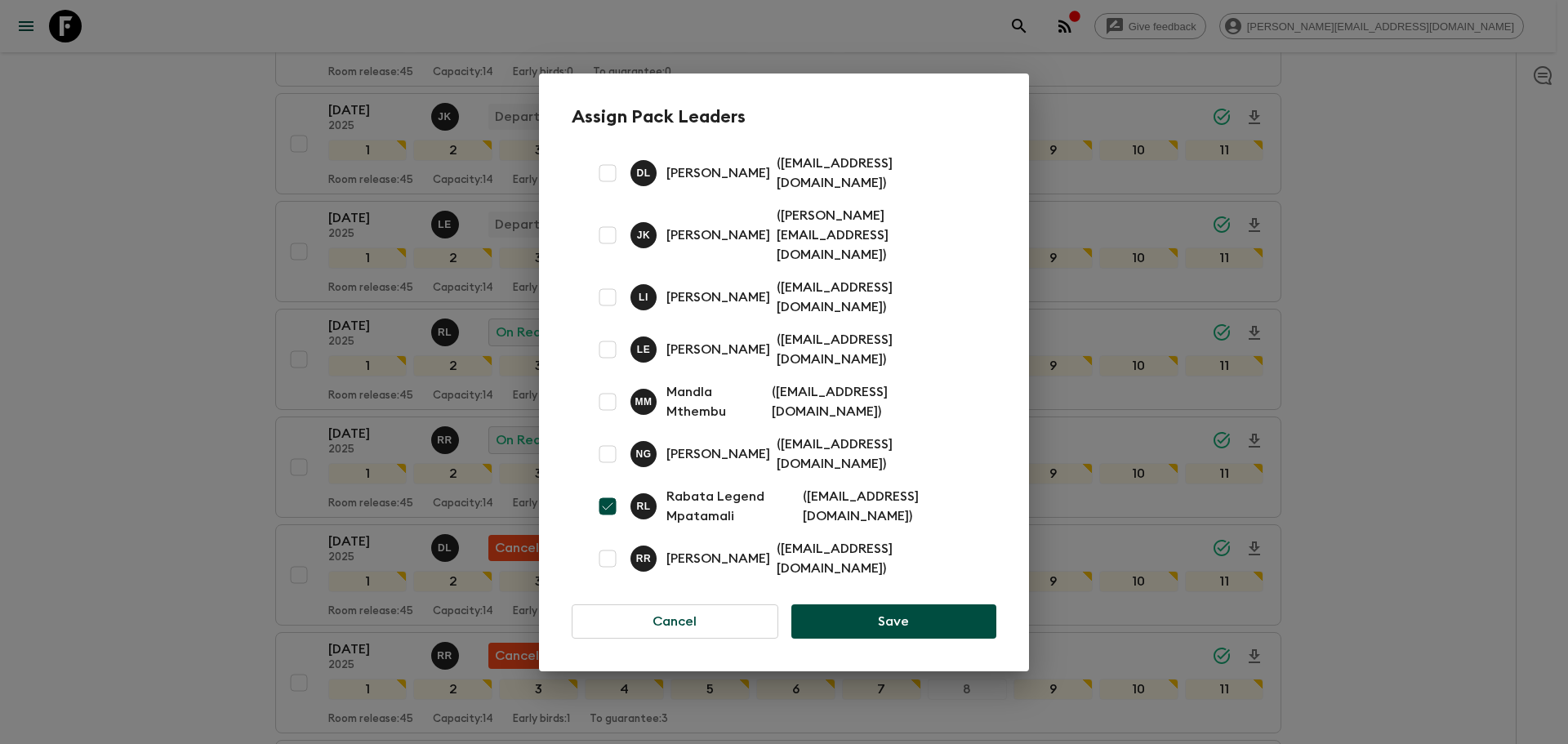
click at [77, 276] on div "Assign Pack Leaders [PERSON_NAME] [PERSON_NAME] ( [EMAIL_ADDRESS][DOMAIN_NAME] …" at bounding box center [784, 372] width 1568 height 744
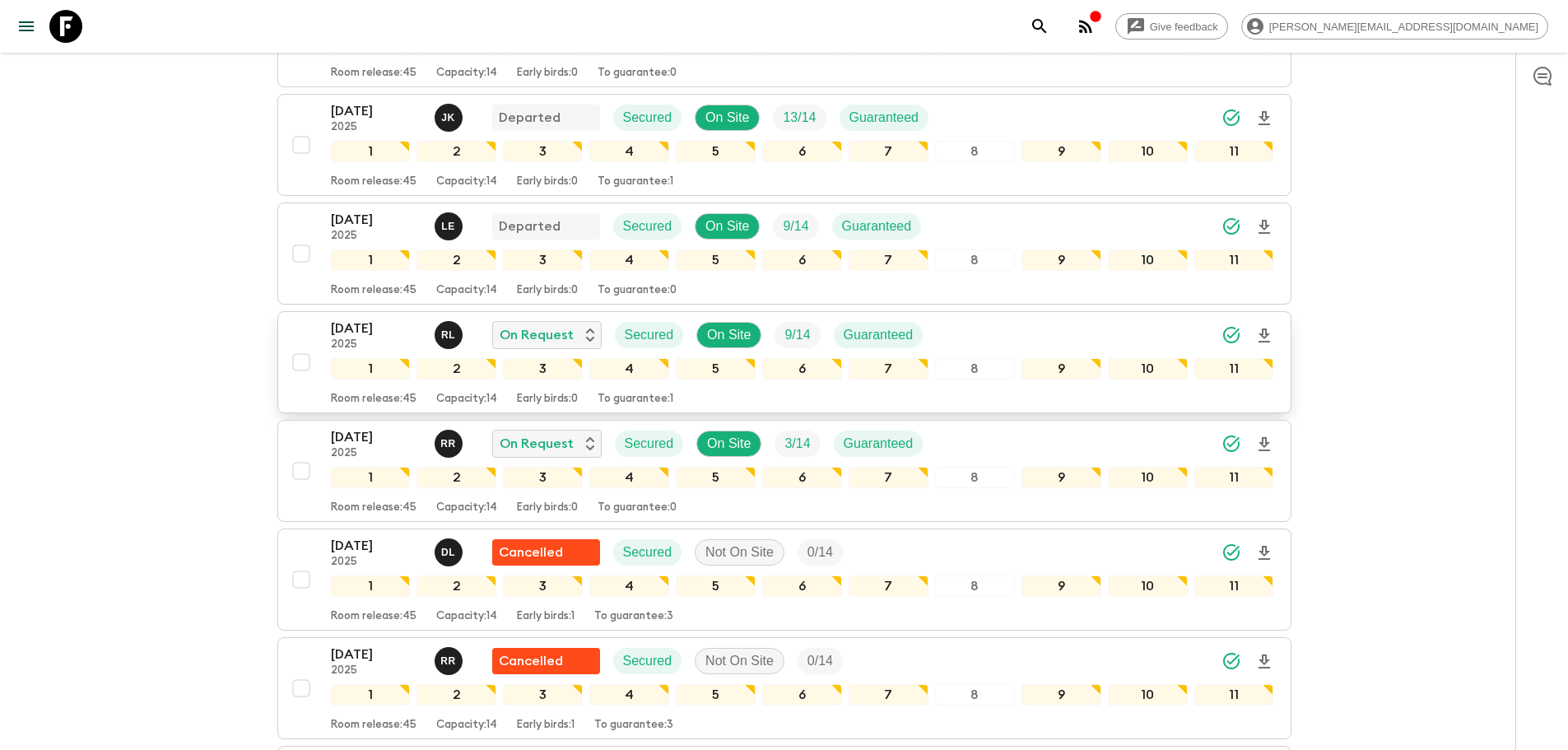
click at [1095, 324] on div "[DATE] 2025 [PERSON_NAME] On Request Secured On Site 9 / 14 Guaranteed" at bounding box center [802, 335] width 943 height 33
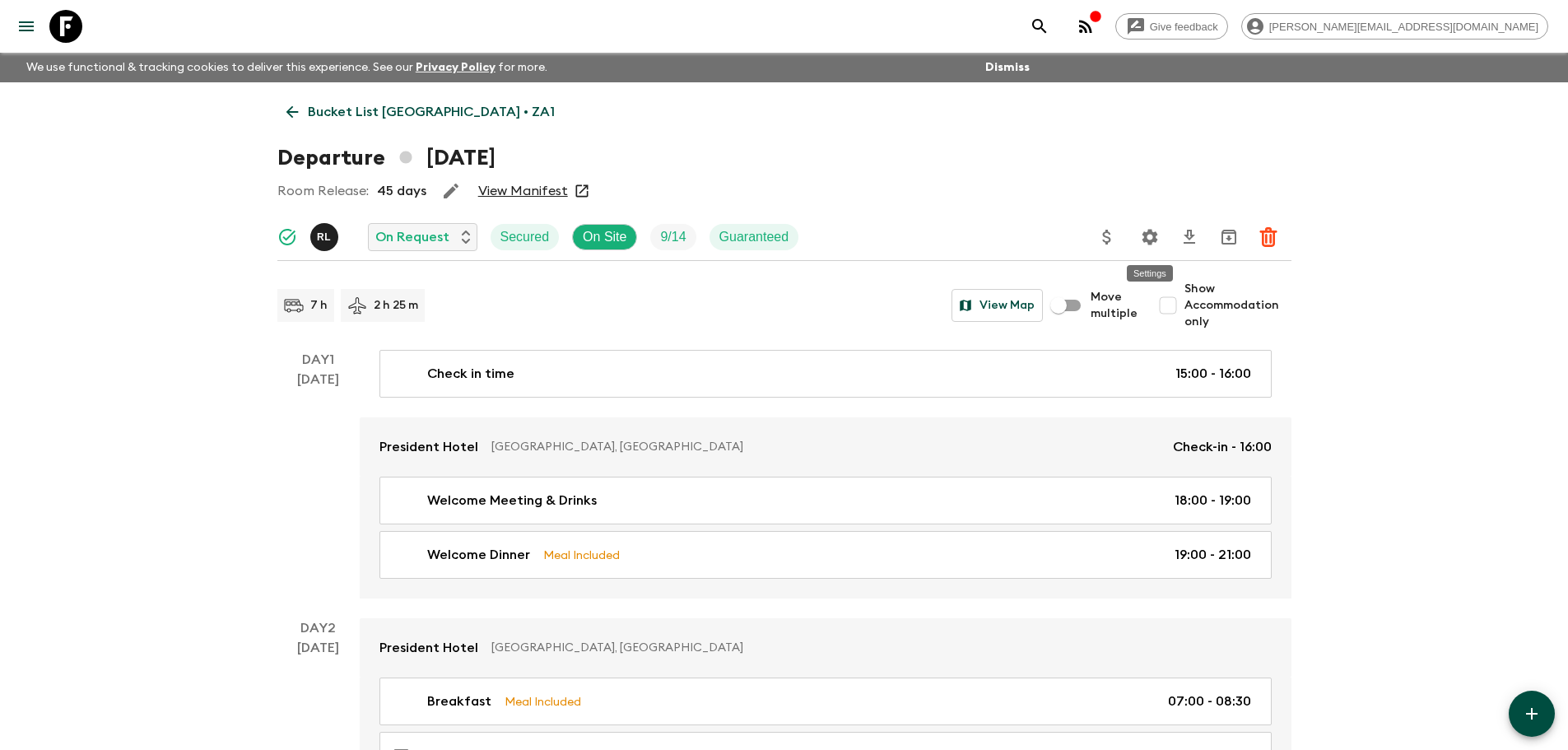
click at [1149, 231] on icon "Settings" at bounding box center [1149, 237] width 16 height 16
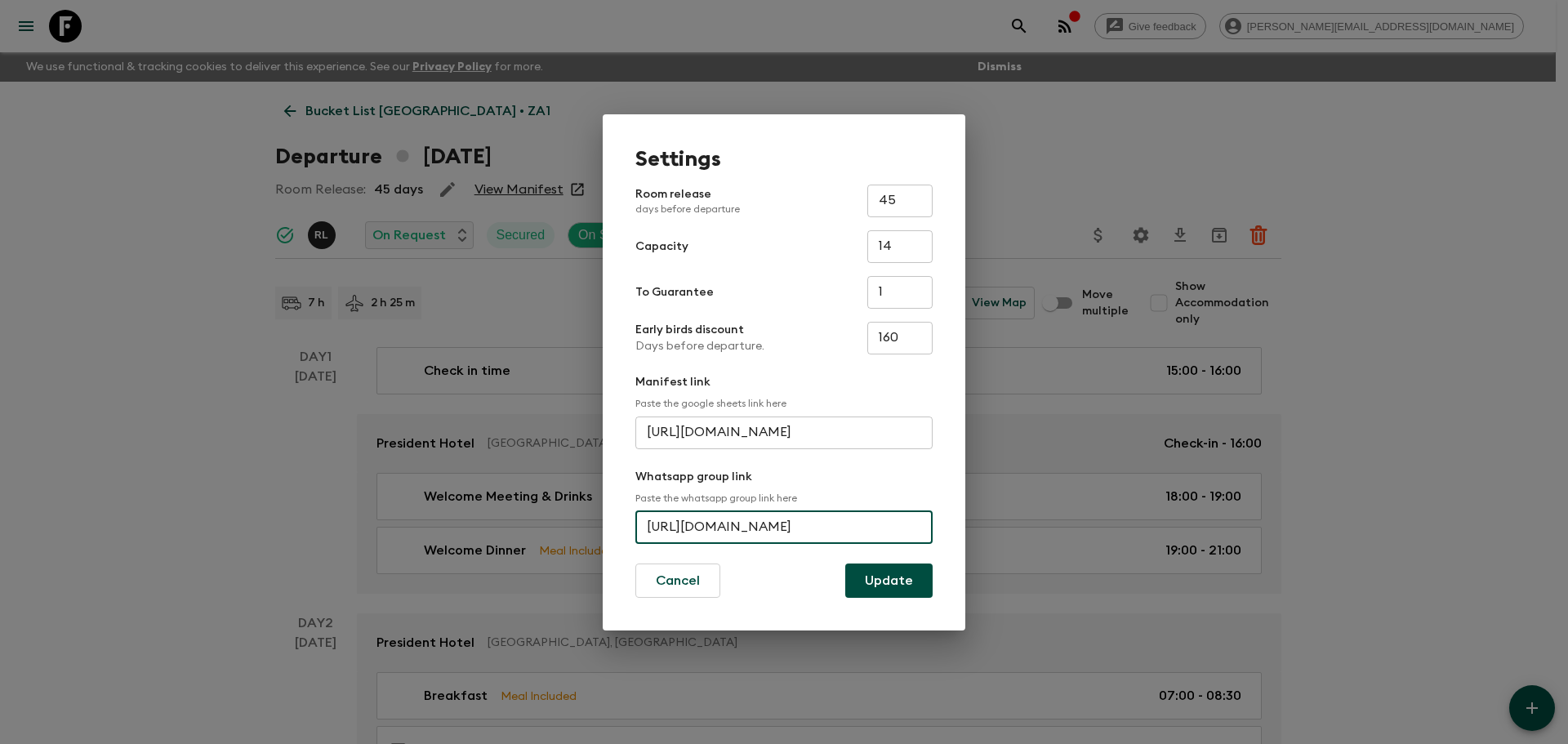
scroll to position [0, 59]
drag, startPoint x: 647, startPoint y: 524, endPoint x: 1022, endPoint y: 499, distance: 375.8
click at [1022, 499] on div "Settings Room release days before departure 45 ​ Capacity 14 ​ To Guarantee 1 ​…" at bounding box center [784, 372] width 1568 height 744
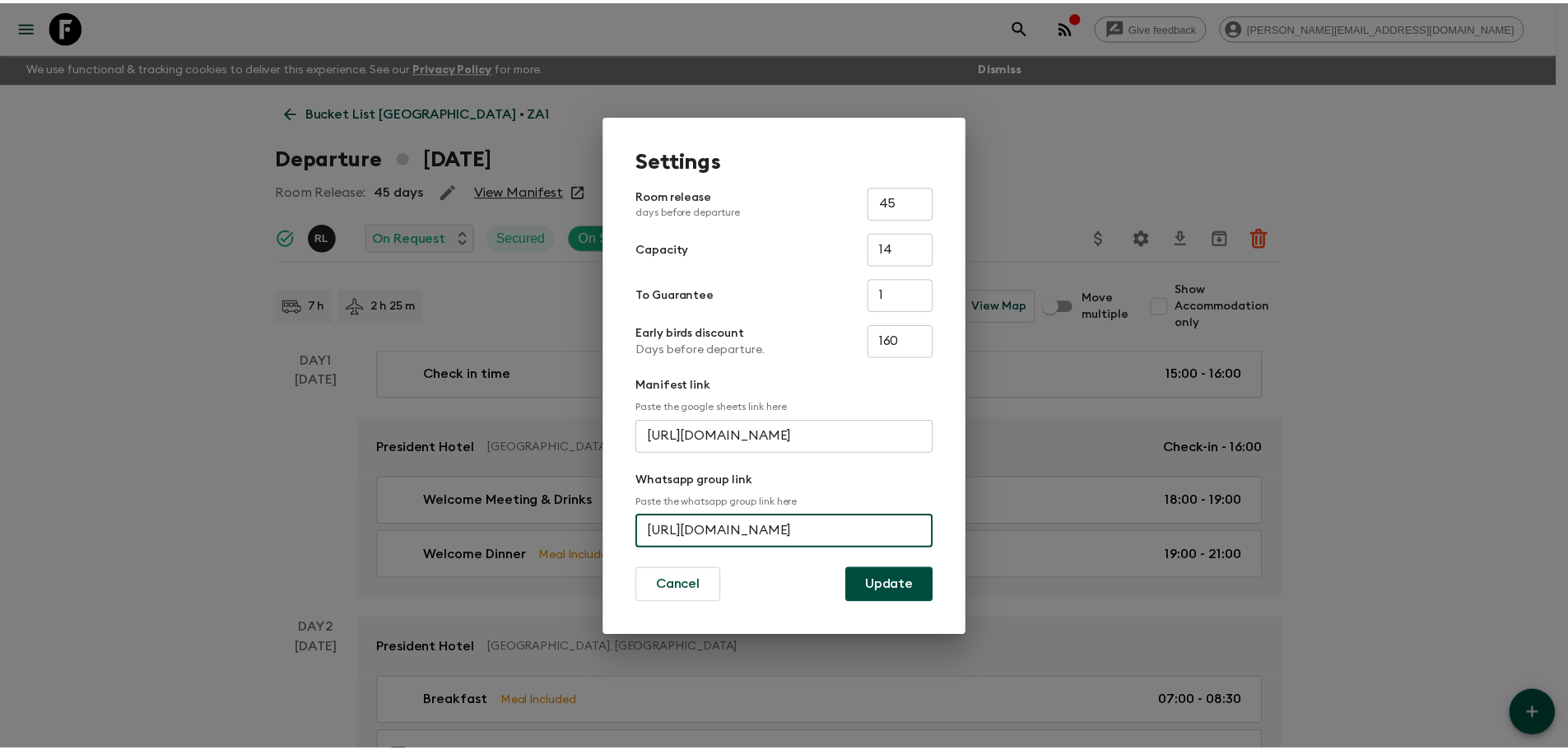
scroll to position [0, 0]
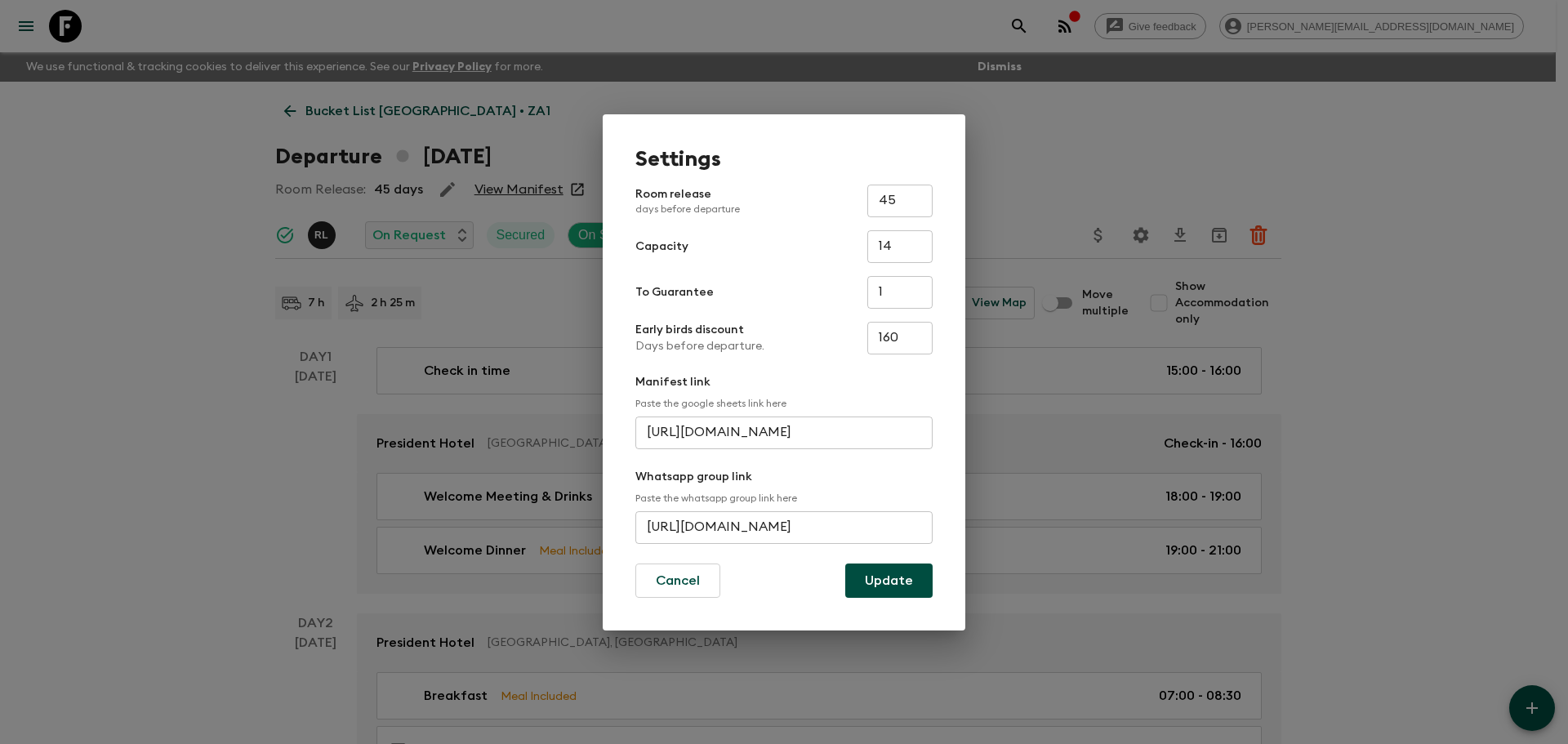
click at [21, 437] on div "Settings Room release days before departure 45 ​ Capacity 14 ​ To Guarantee 1 ​…" at bounding box center [784, 372] width 1568 height 744
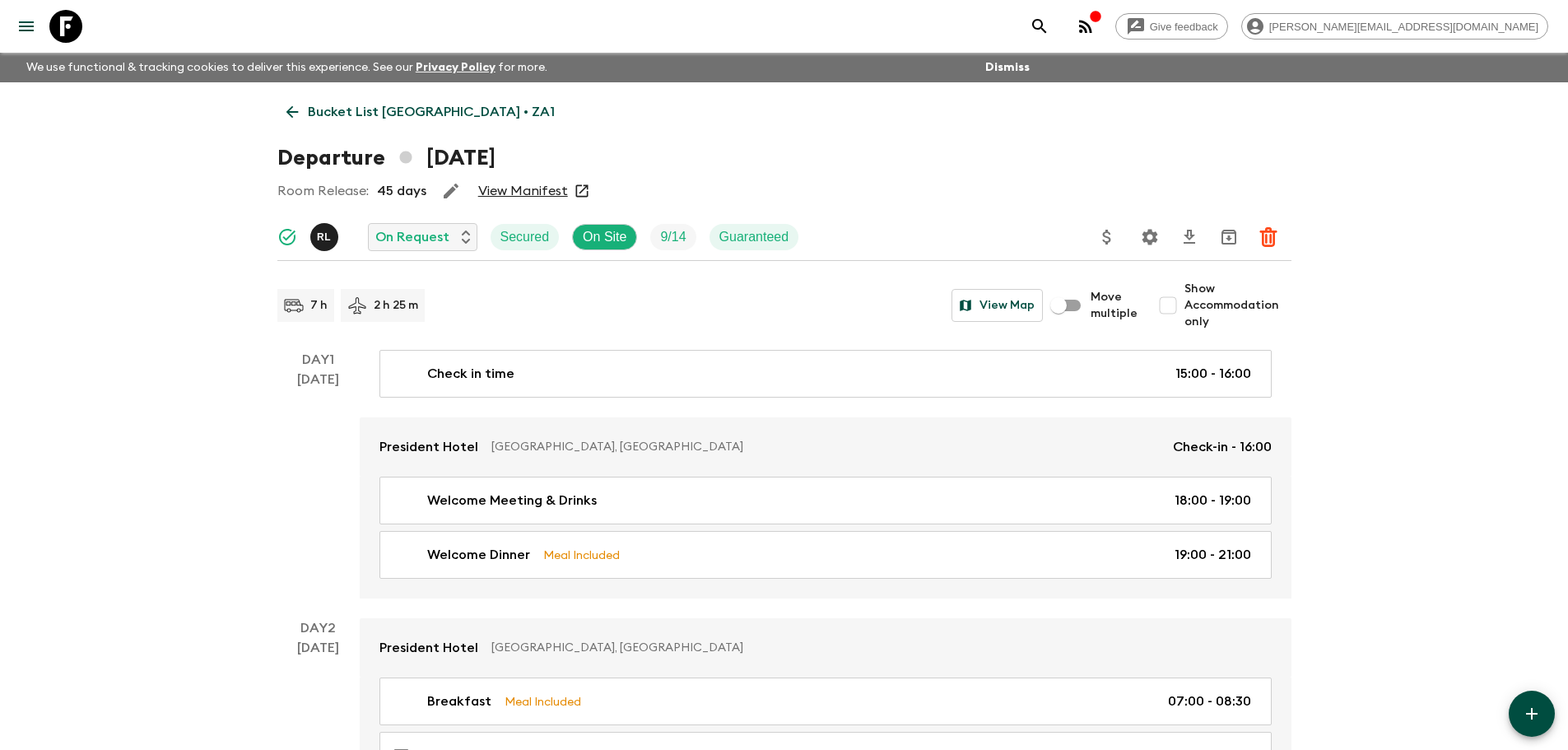
drag, startPoint x: 69, startPoint y: 39, endPoint x: 204, endPoint y: 40, distance: 135.0
click at [69, 39] on icon at bounding box center [66, 26] width 33 height 33
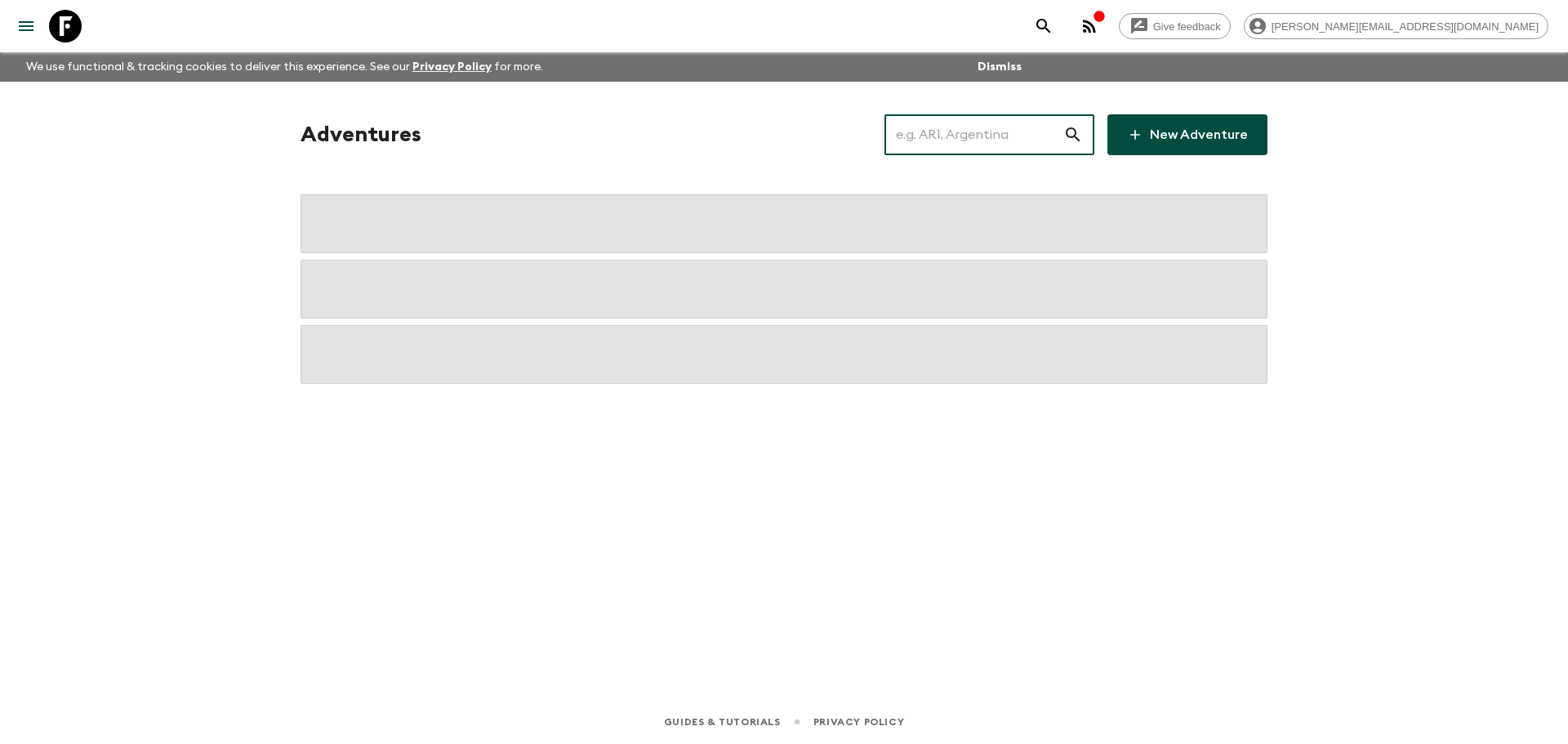
click at [974, 132] on input "text" at bounding box center [973, 135] width 179 height 46
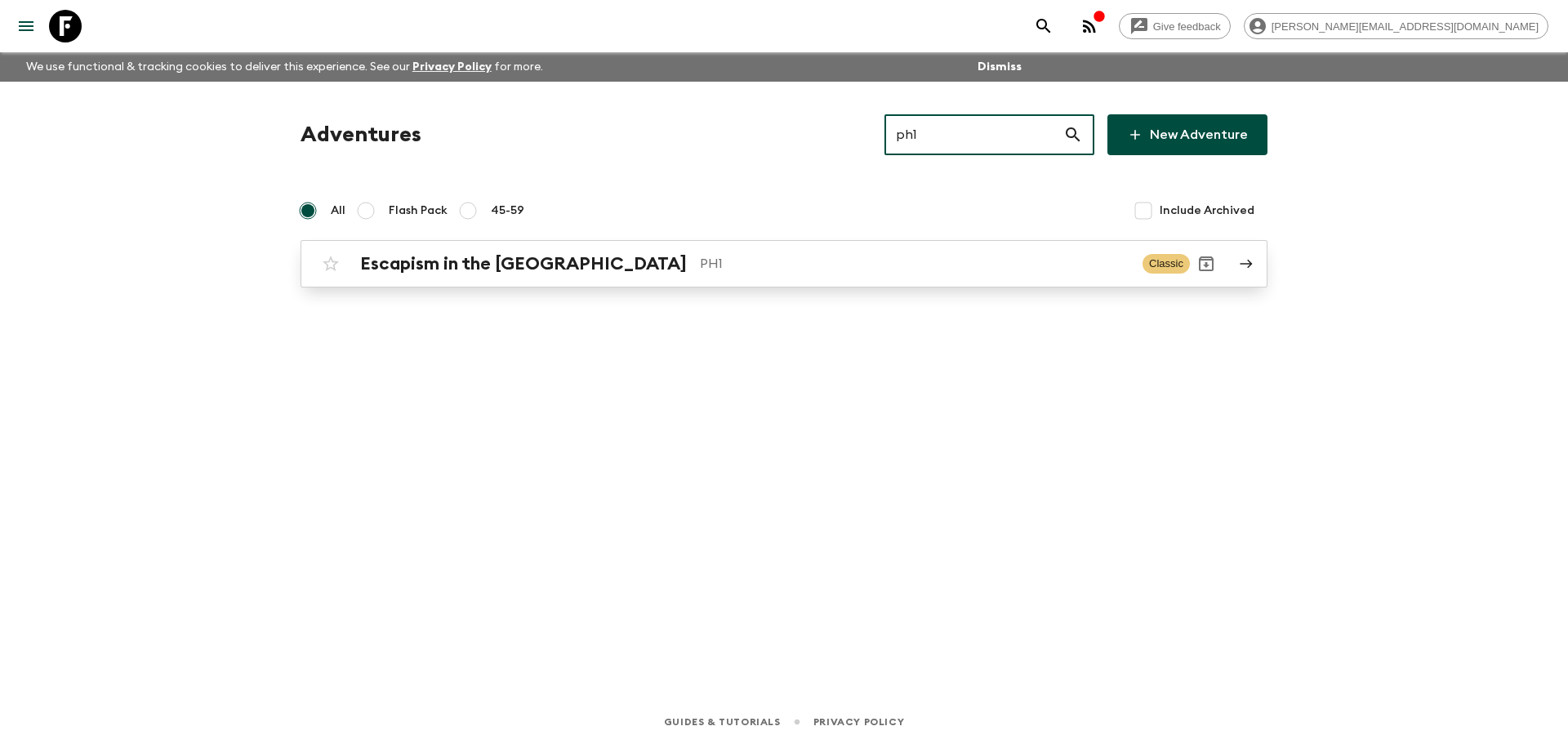
type input "ph1"
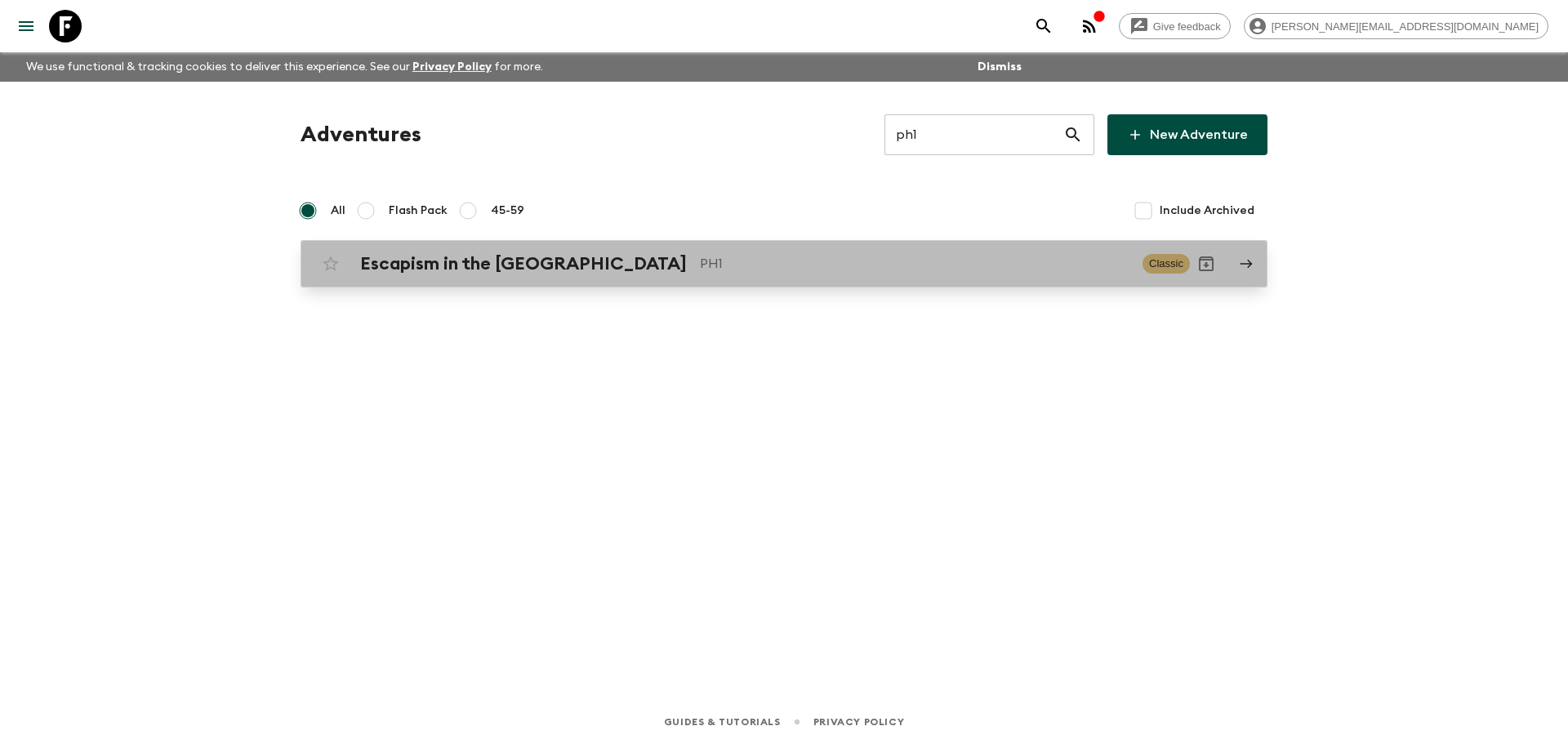
click at [741, 253] on div "Escapism in the [GEOGRAPHIC_DATA] PH1 Classic" at bounding box center [752, 264] width 875 height 33
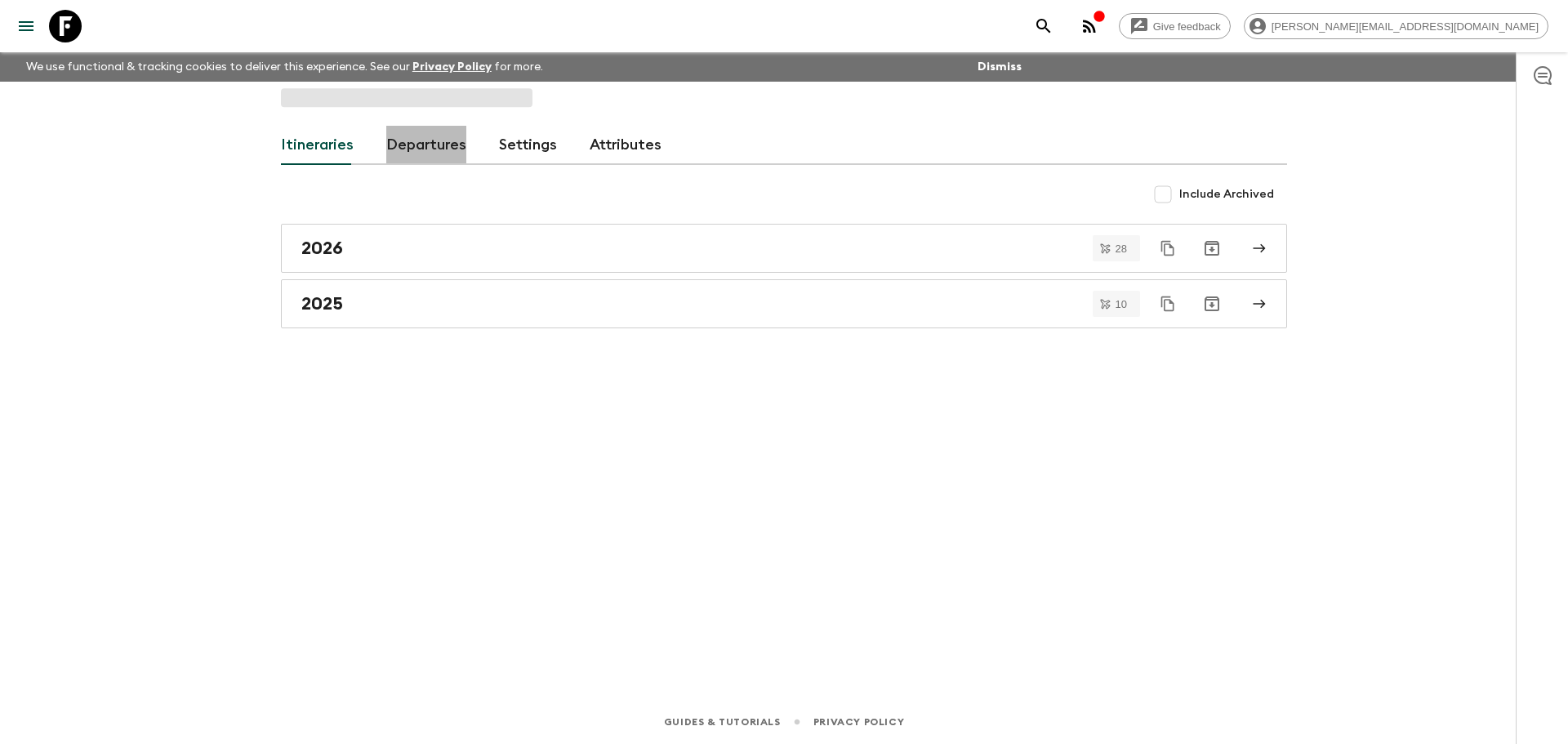
click at [441, 146] on link "Departures" at bounding box center [426, 146] width 80 height 39
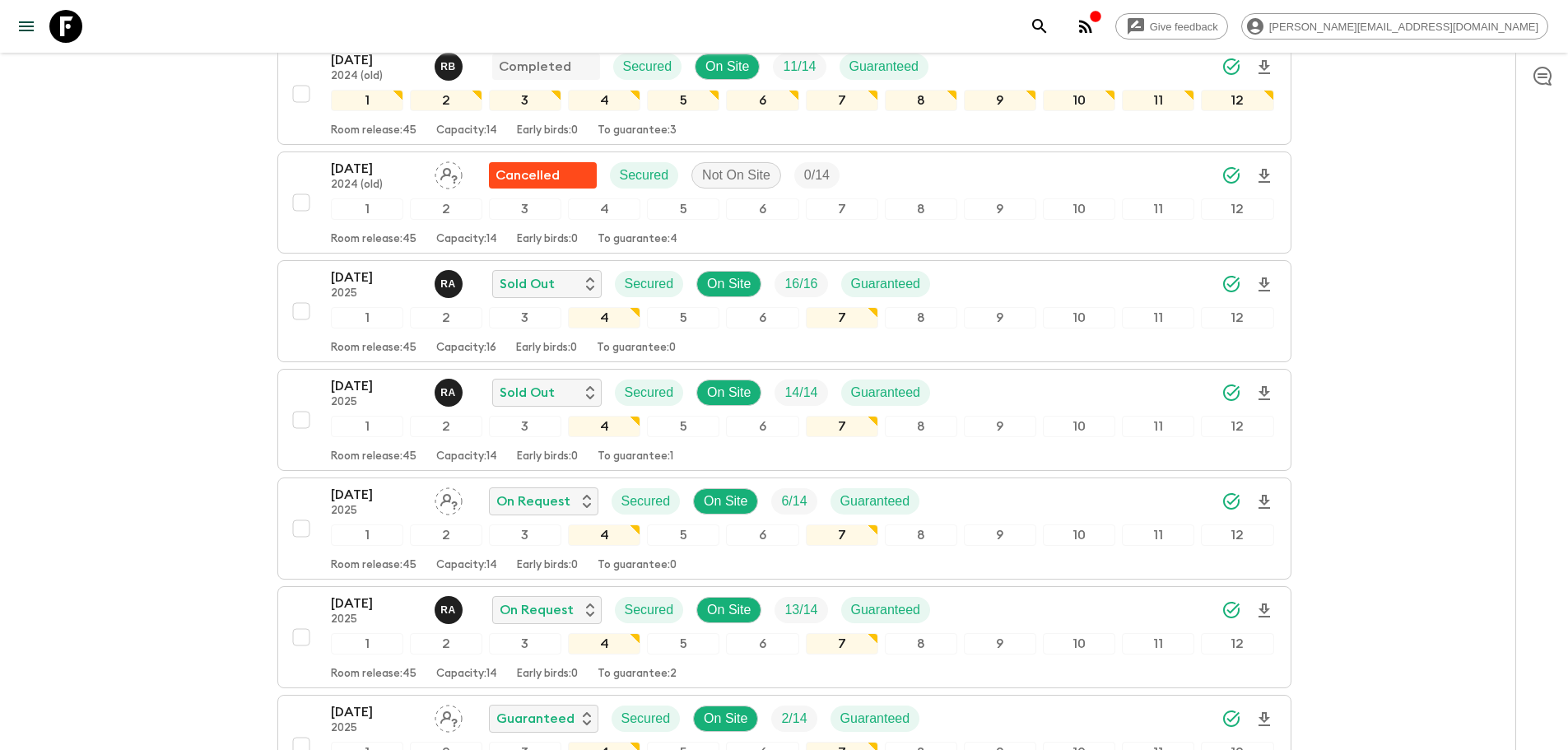
scroll to position [1349, 0]
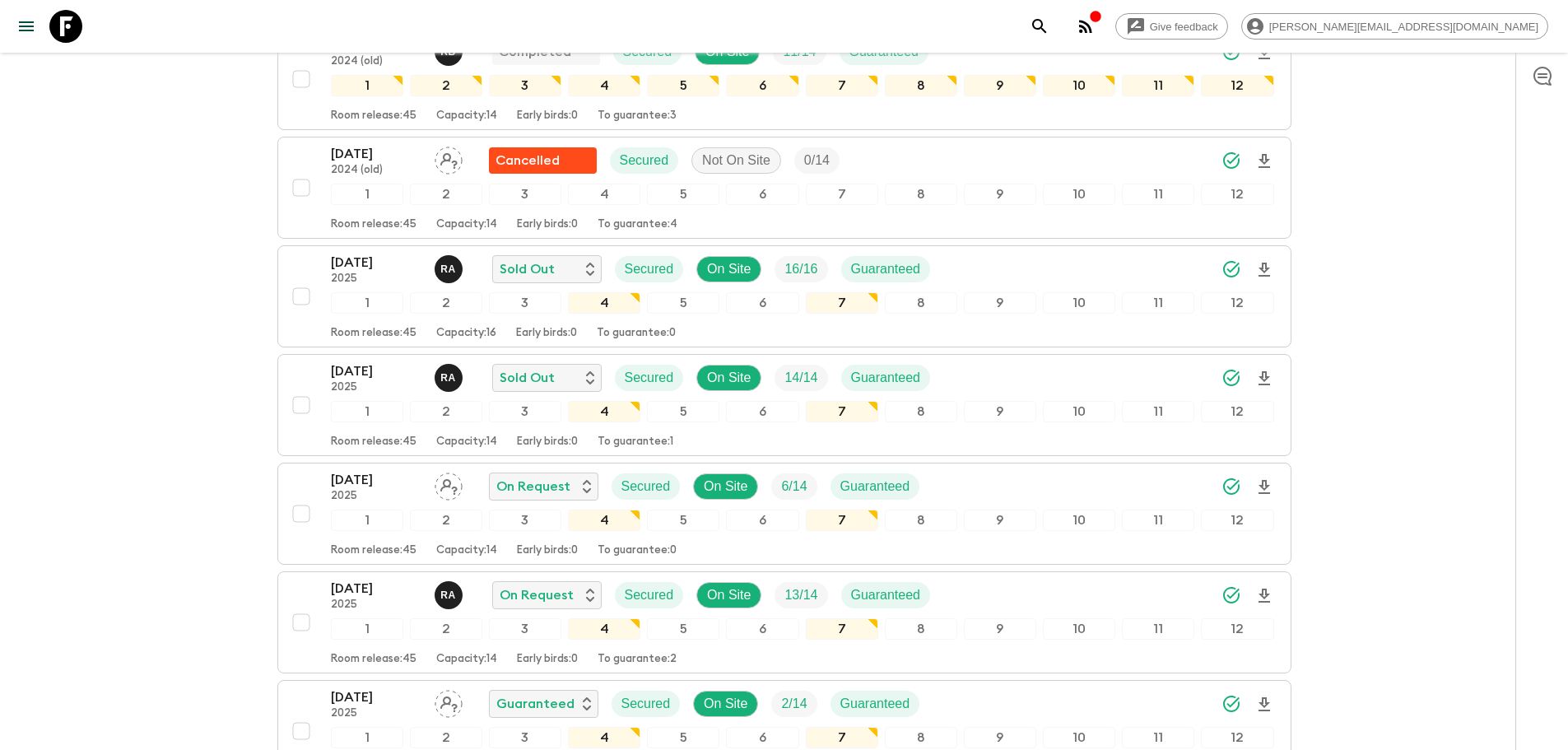
click at [85, 30] on link at bounding box center [66, 26] width 46 height 46
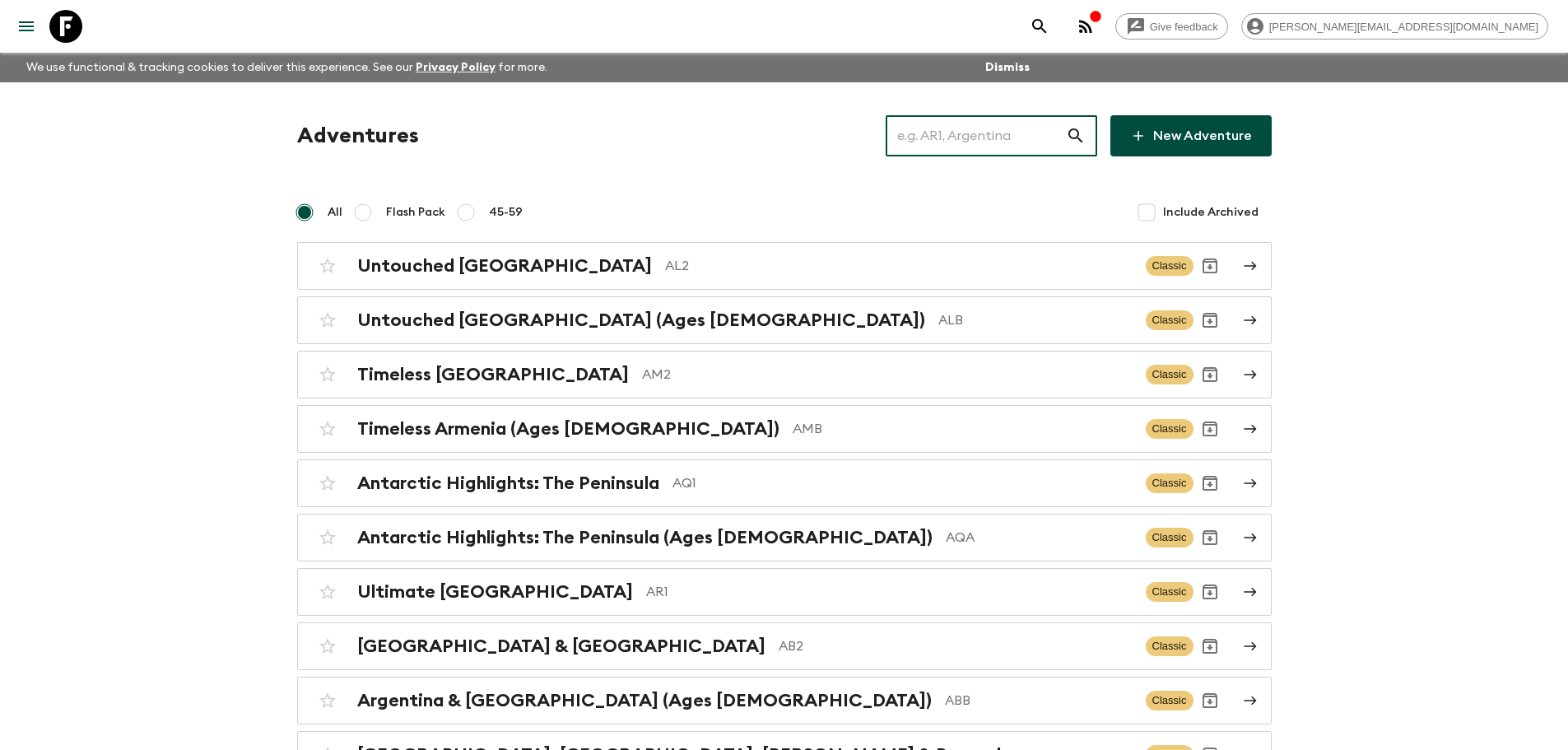
click at [1021, 133] on input "text" at bounding box center [975, 136] width 181 height 46
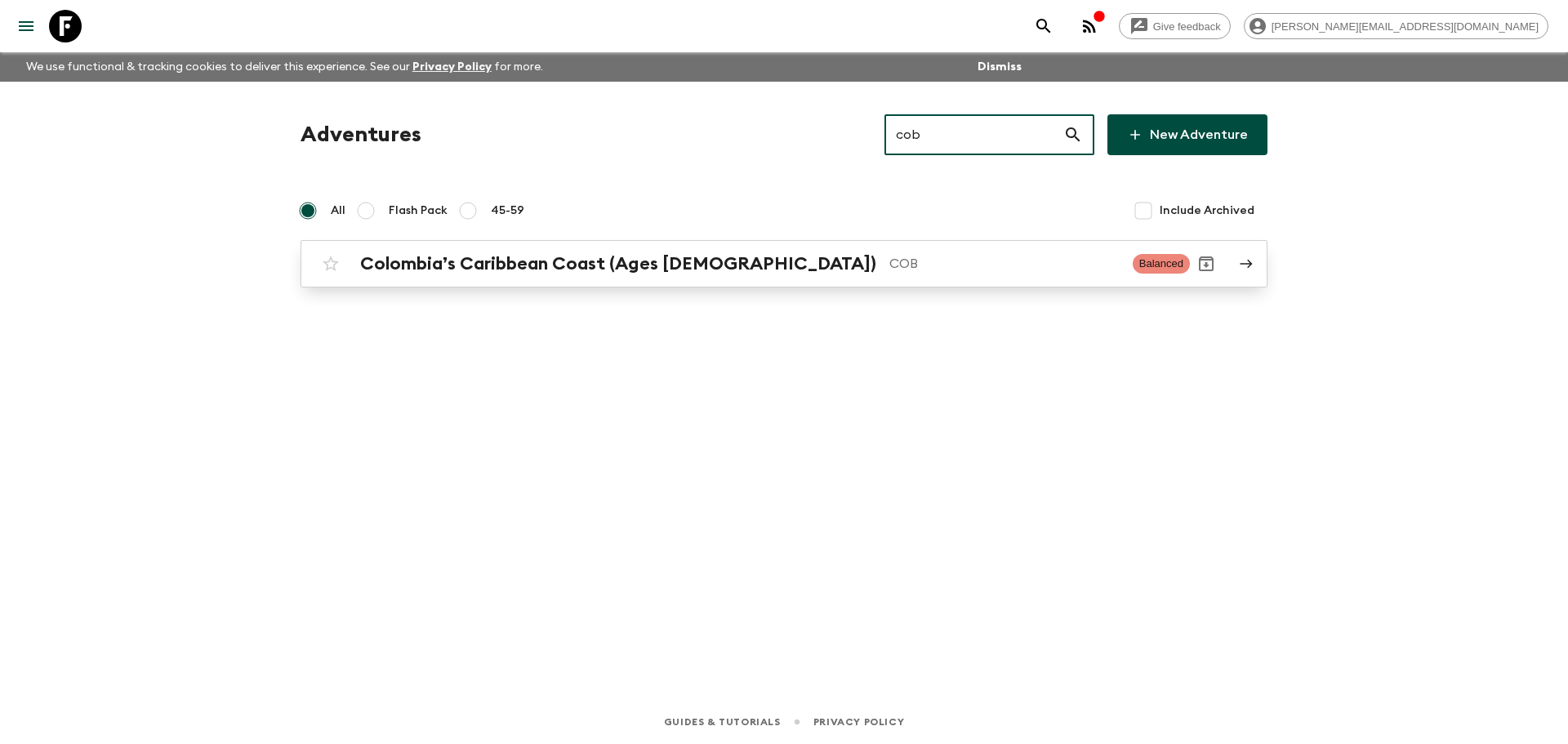
type input "cob"
click at [895, 249] on div "Colombia’s Caribbean Coast (Ages [DEMOGRAPHIC_DATA]) COB Balanced" at bounding box center [752, 264] width 875 height 33
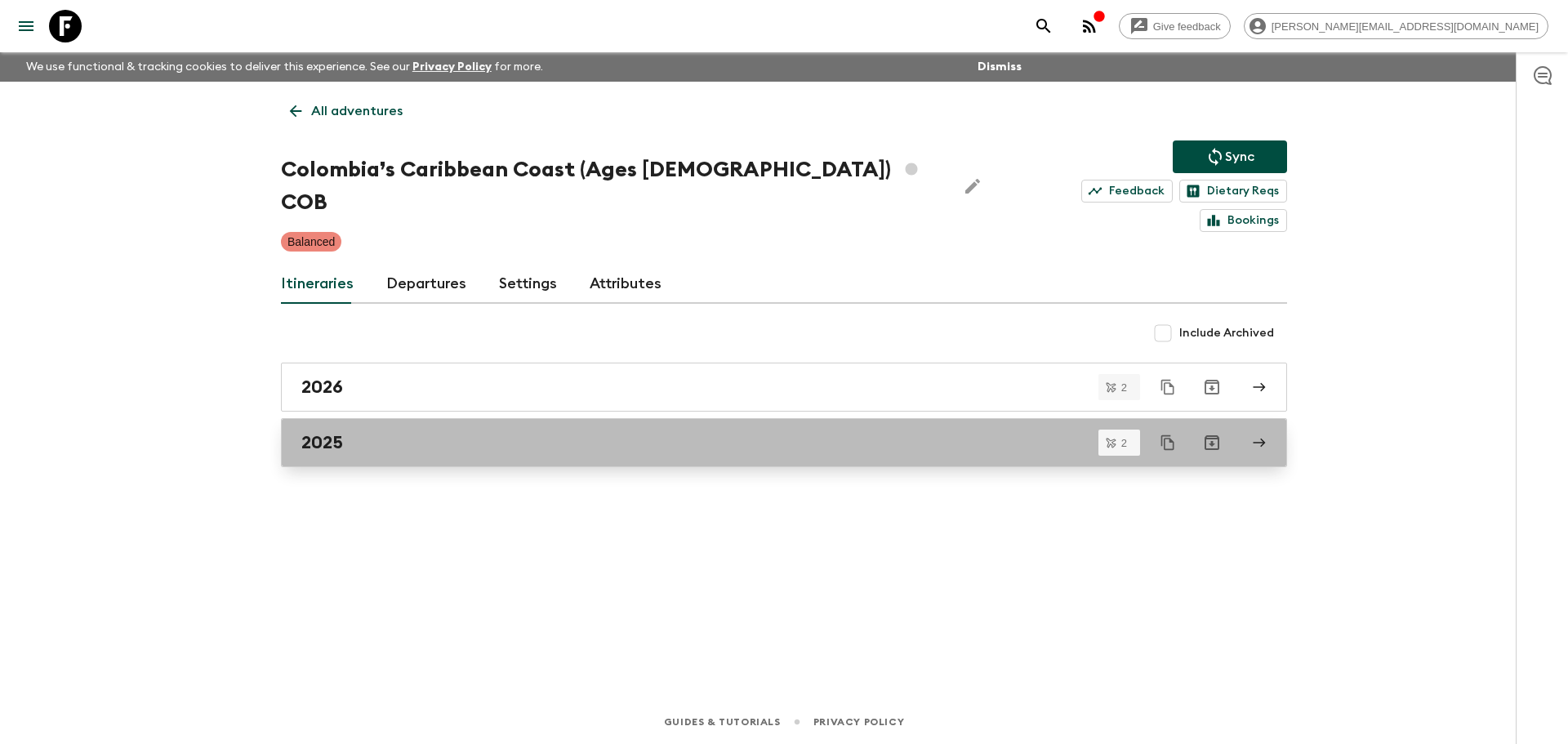
click at [389, 432] on div "2025" at bounding box center [768, 442] width 934 height 21
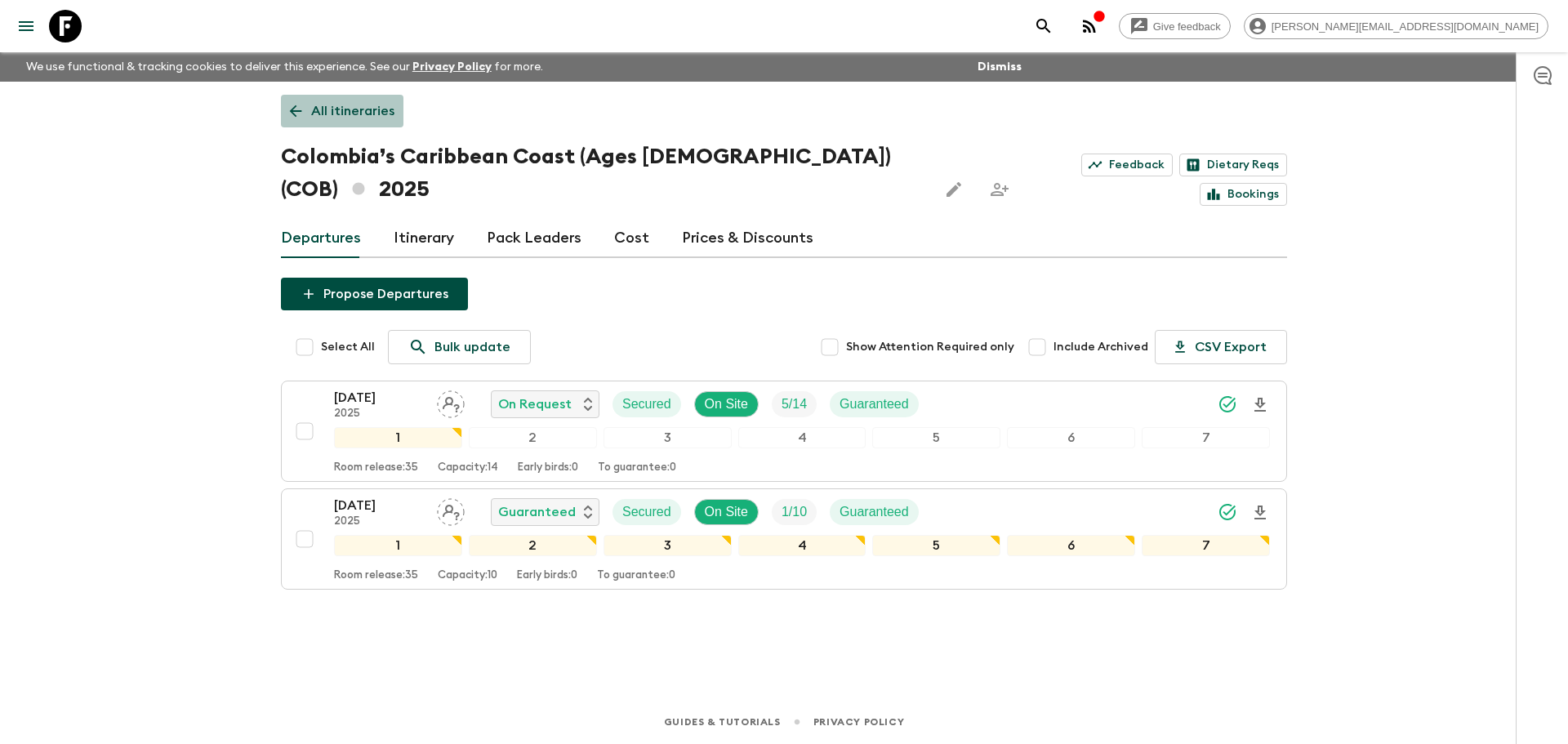
drag, startPoint x: 383, startPoint y: 113, endPoint x: 573, endPoint y: 99, distance: 190.5
click at [381, 113] on p "All itineraries" at bounding box center [353, 111] width 83 height 20
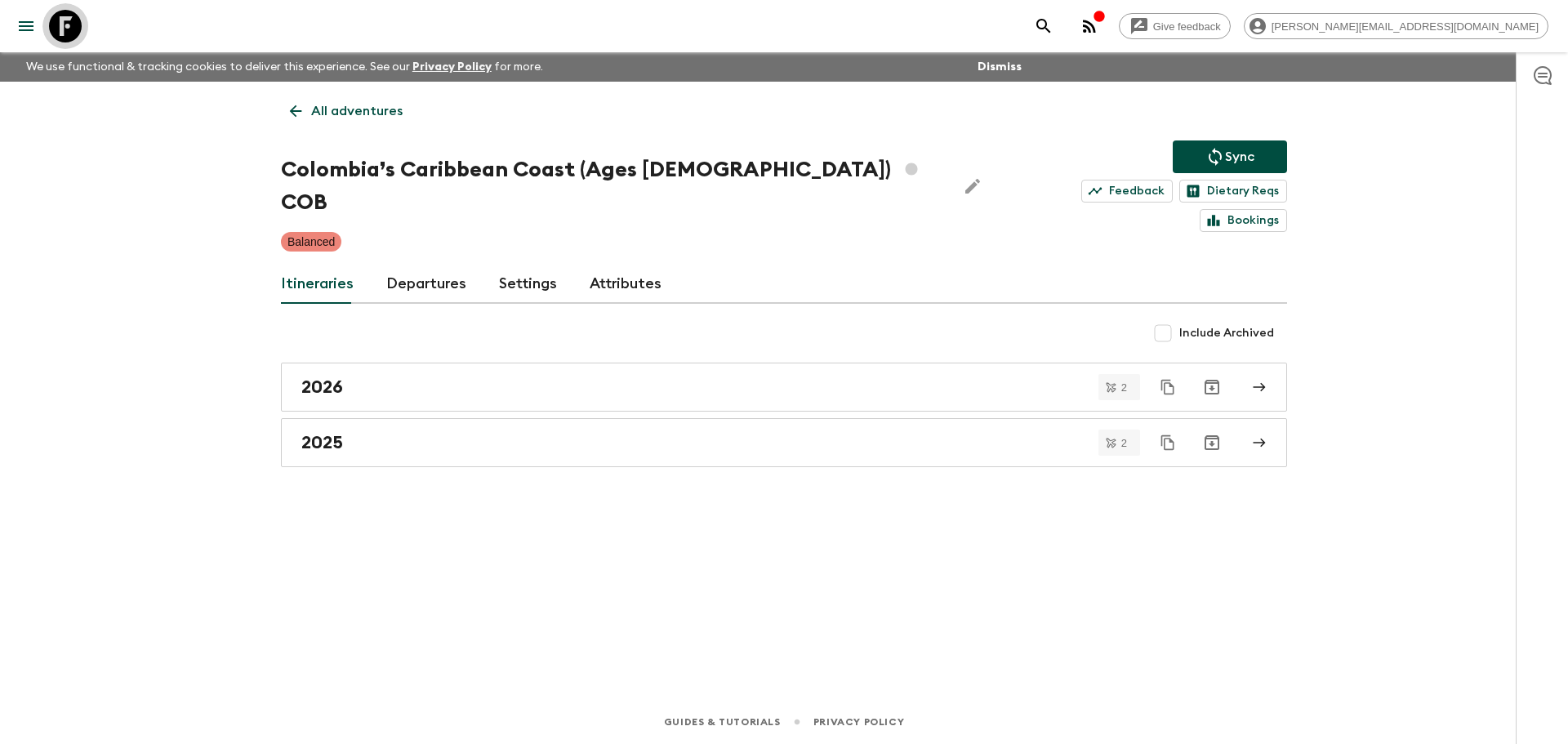
click at [60, 34] on icon at bounding box center [65, 26] width 33 height 33
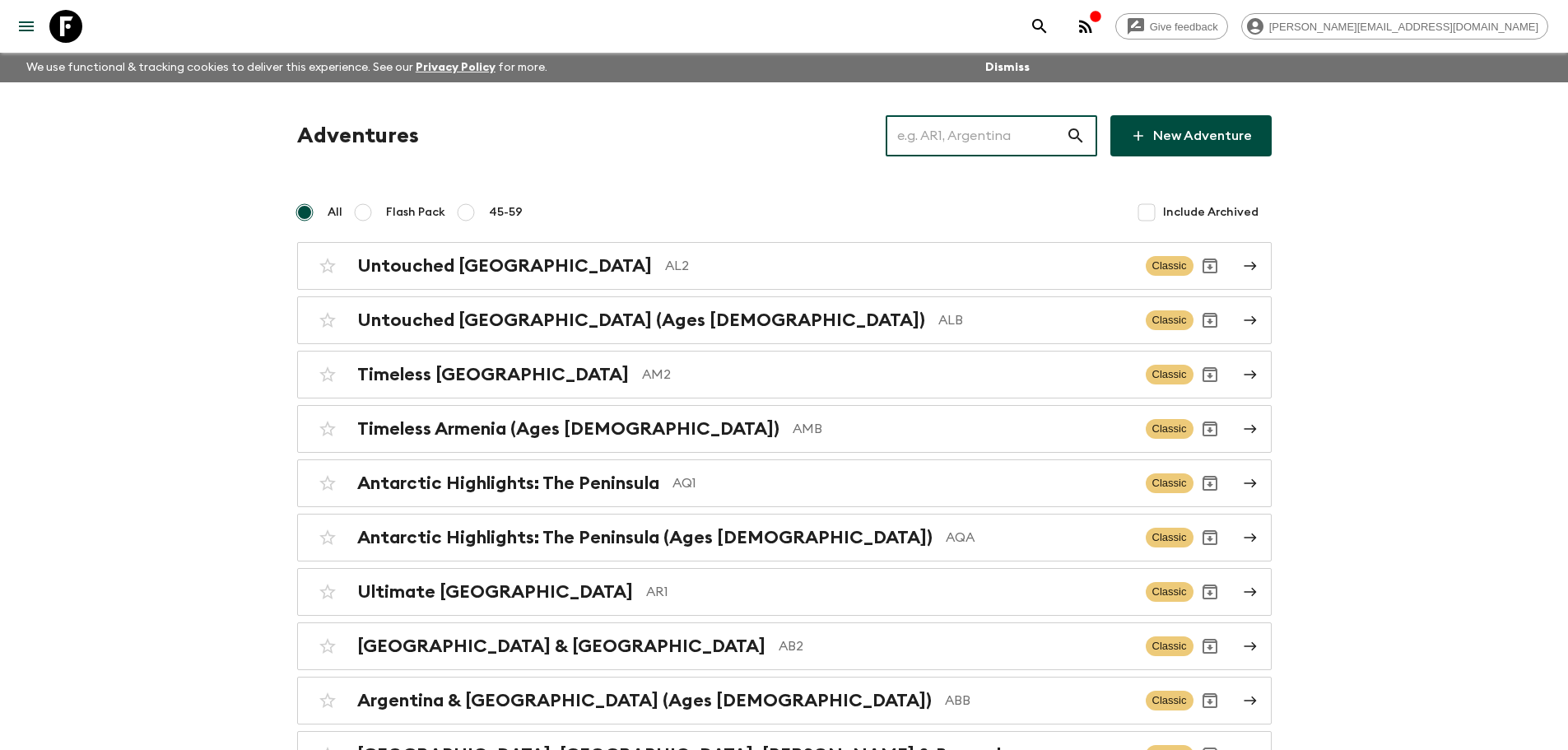
click at [975, 126] on input "text" at bounding box center [975, 136] width 181 height 46
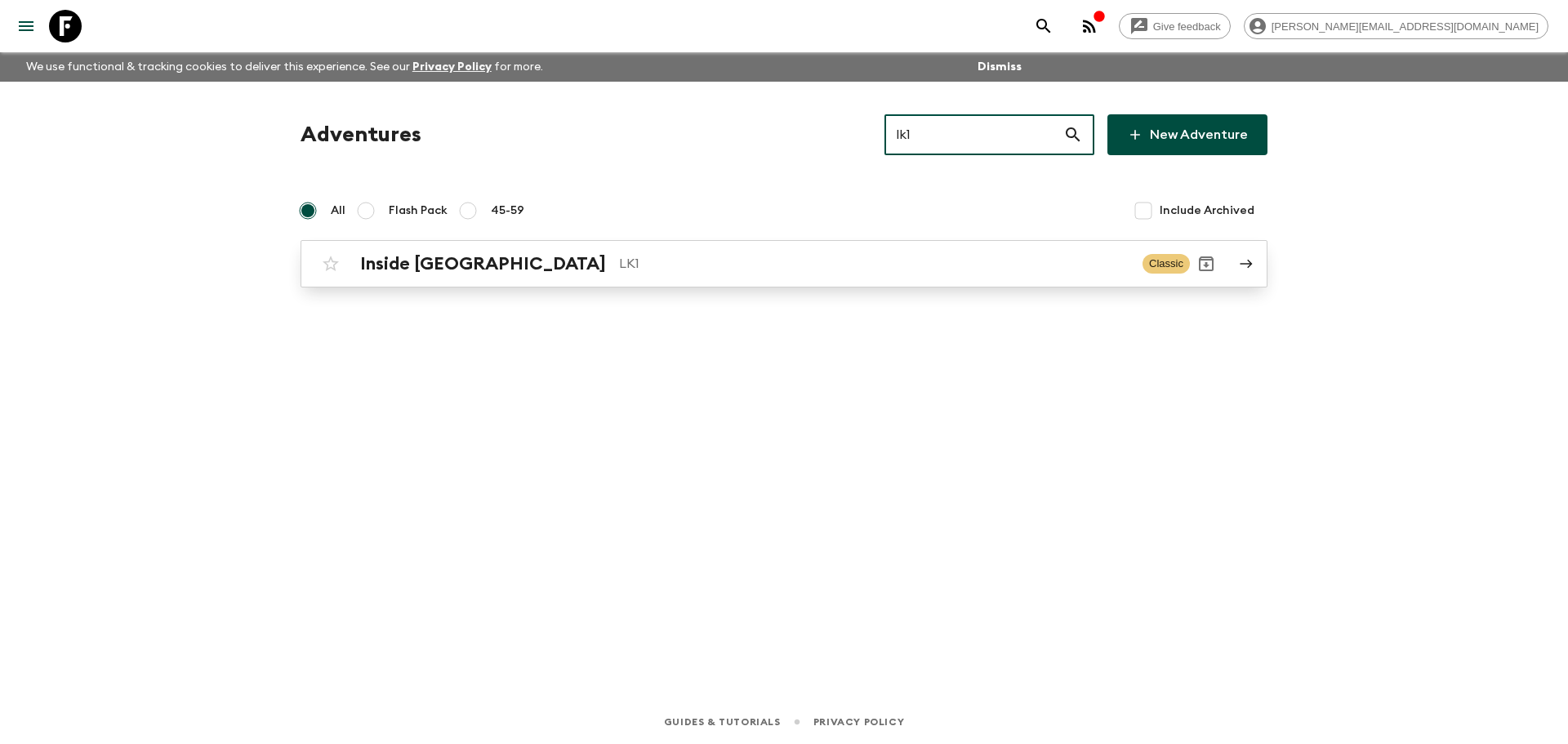
type input "lk1"
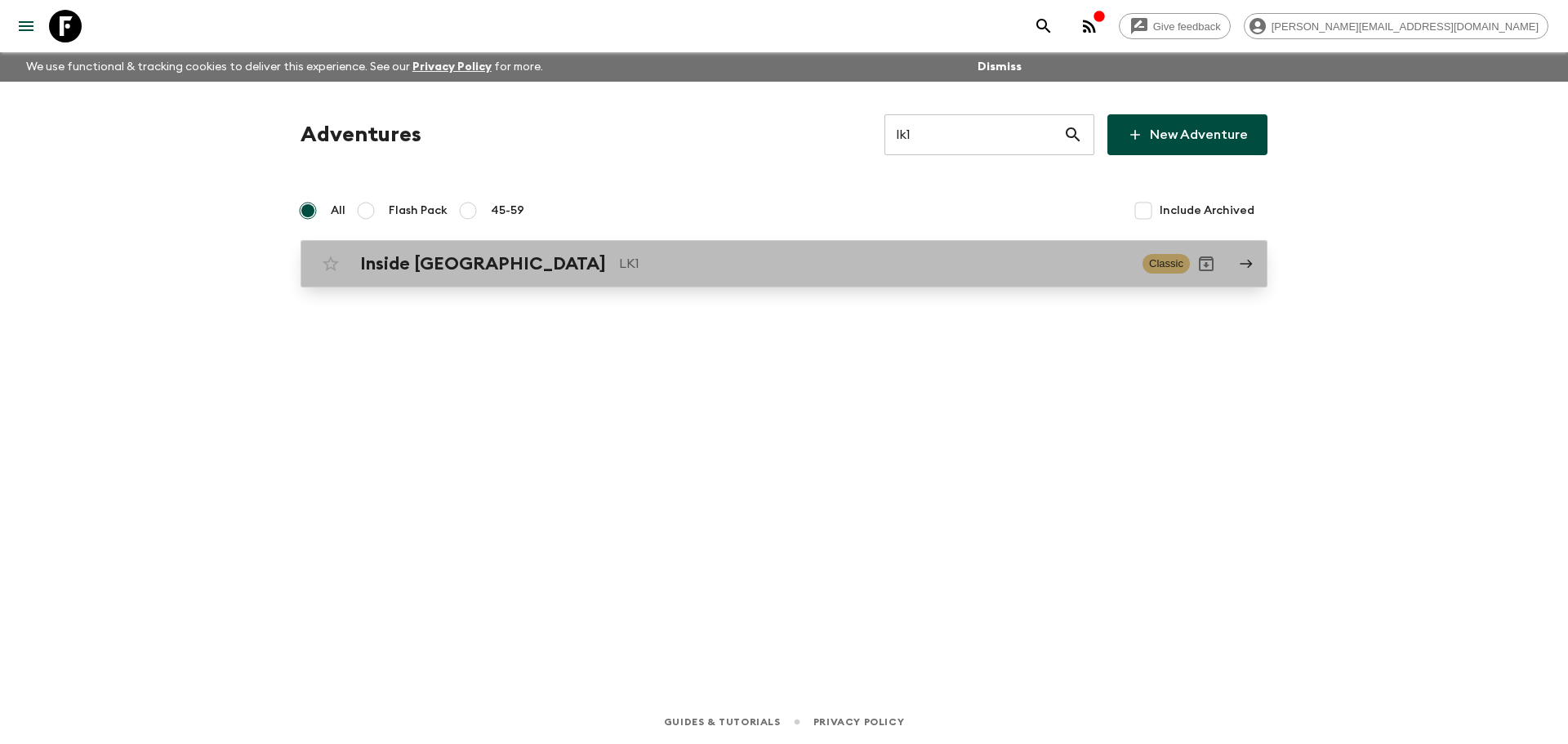
click at [869, 269] on p "LK1" at bounding box center [874, 264] width 510 height 20
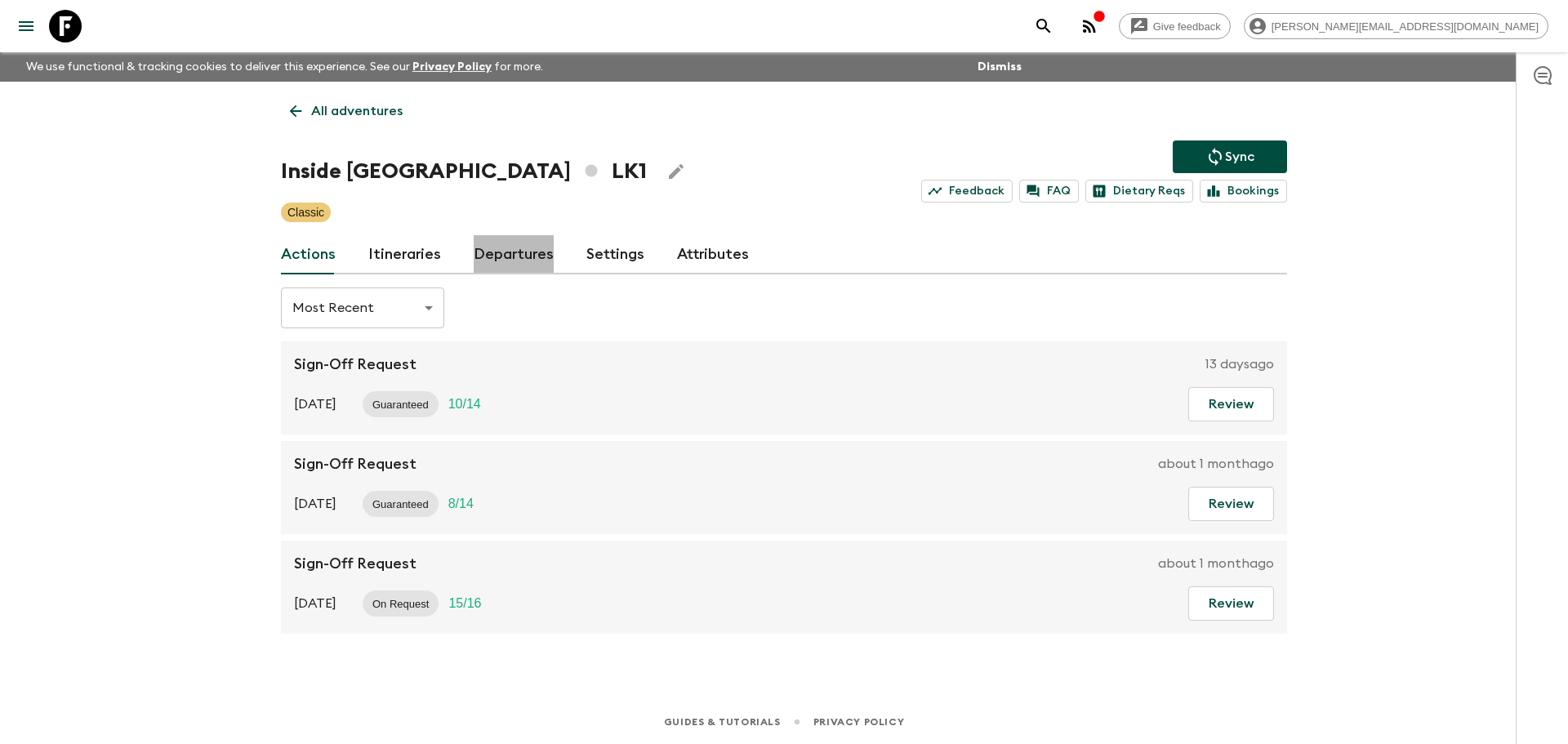
click at [499, 249] on link "Departures" at bounding box center [514, 255] width 80 height 39
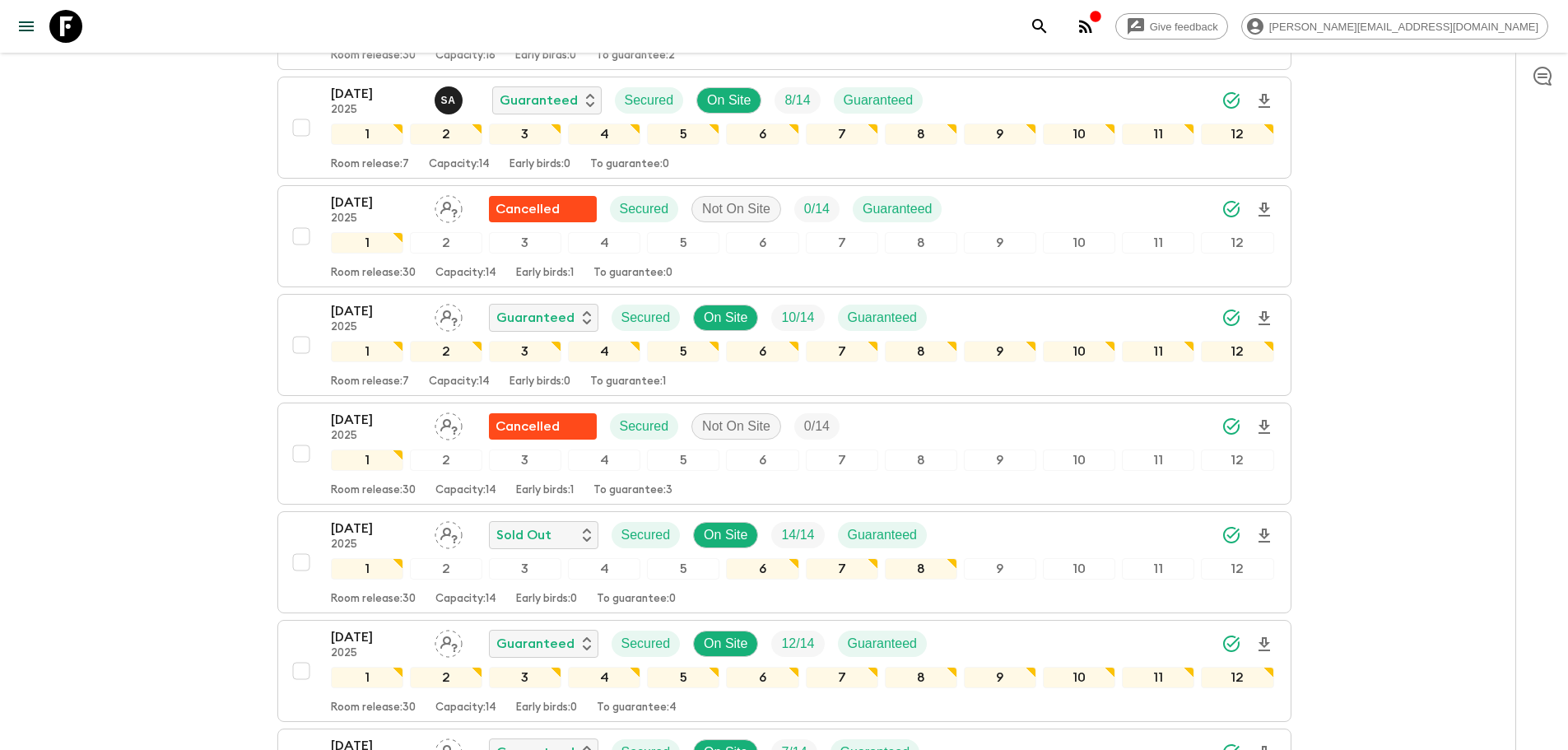
scroll to position [1509, 0]
